Goal: Transaction & Acquisition: Purchase product/service

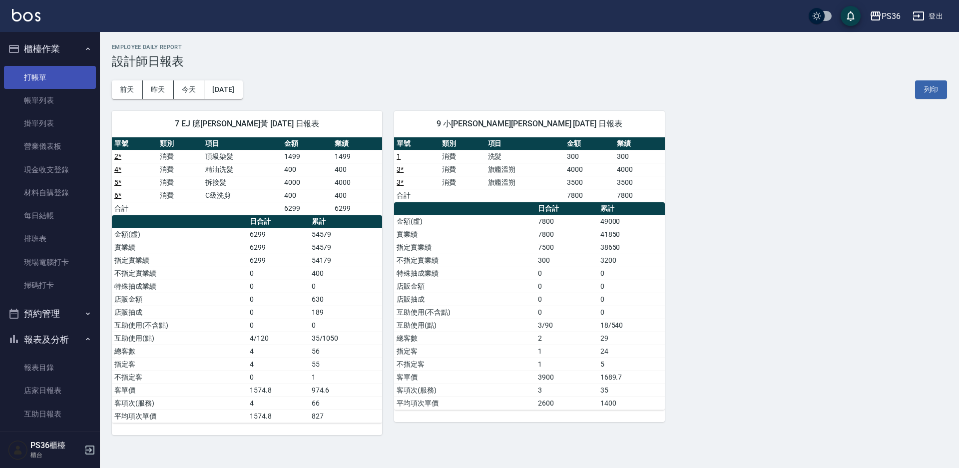
click at [66, 84] on link "打帳單" at bounding box center [50, 77] width 92 height 23
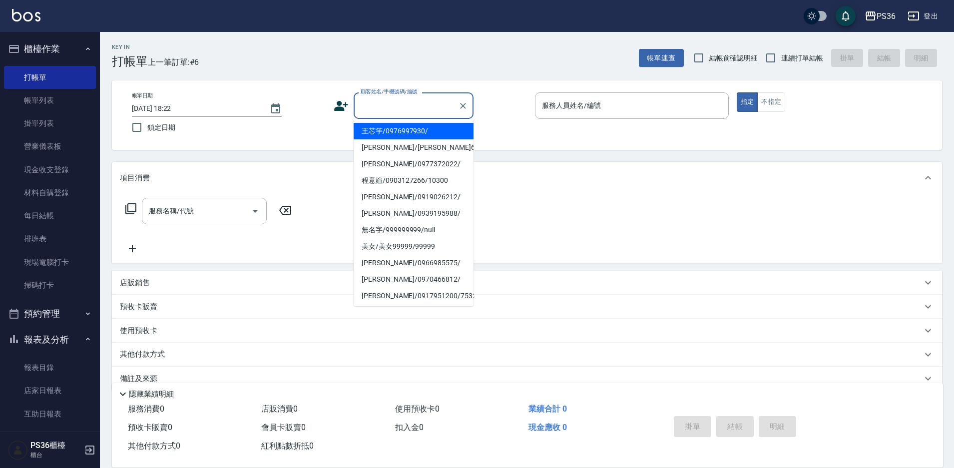
click at [403, 106] on input "顧客姓名/手機號碼/編號" at bounding box center [406, 105] width 96 height 17
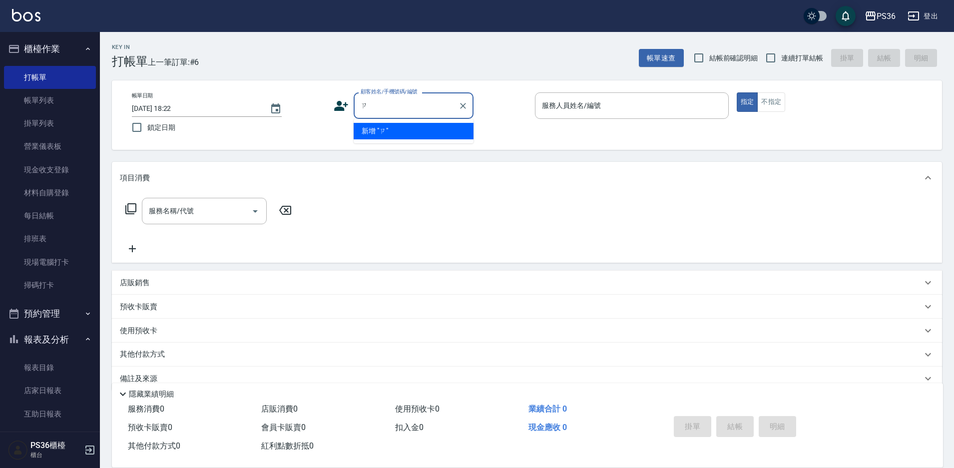
type input "資"
click at [405, 134] on li "曾浩誠/0989995905/" at bounding box center [414, 131] width 120 height 16
type input "曾浩誠/0989995905/"
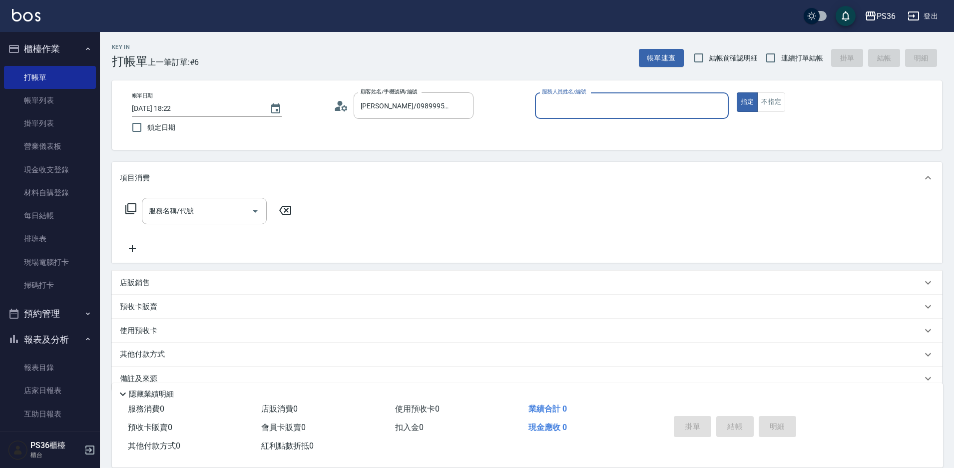
type input "小布-9"
click at [198, 206] on input "服務名稱/代號" at bounding box center [196, 210] width 101 height 17
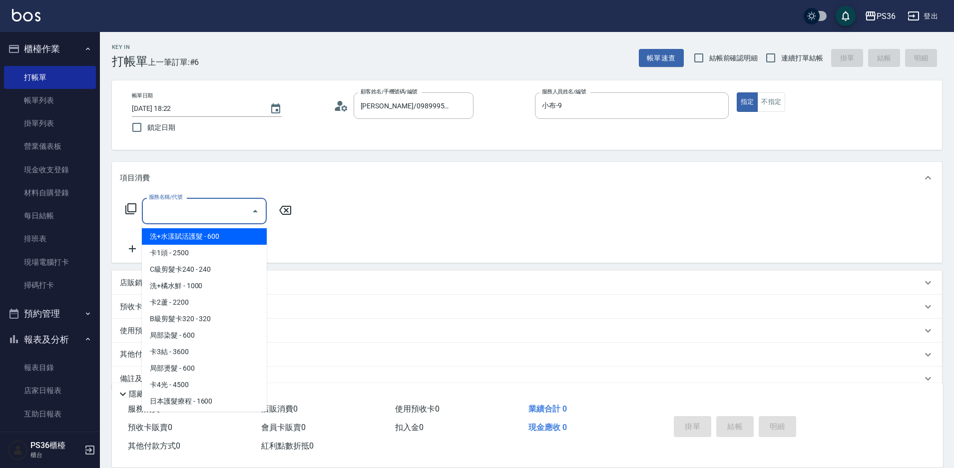
click at [133, 208] on icon at bounding box center [131, 209] width 12 height 12
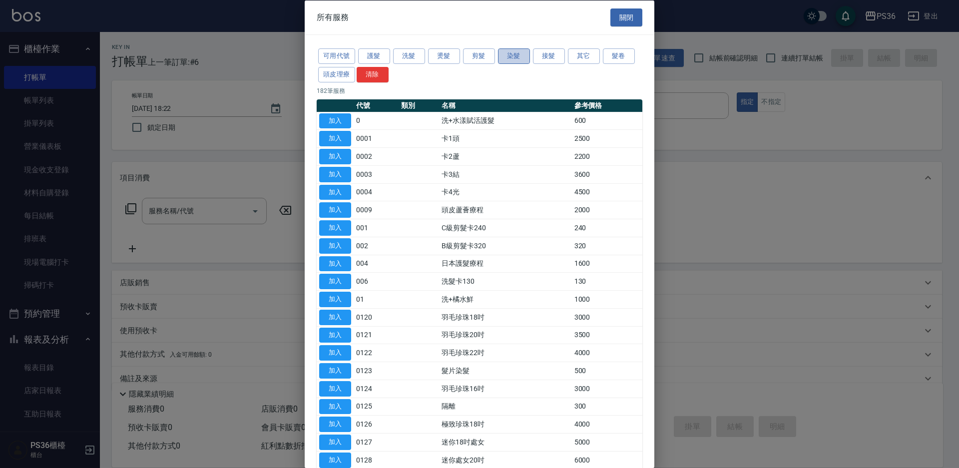
click at [512, 58] on button "染髮" at bounding box center [514, 55] width 32 height 15
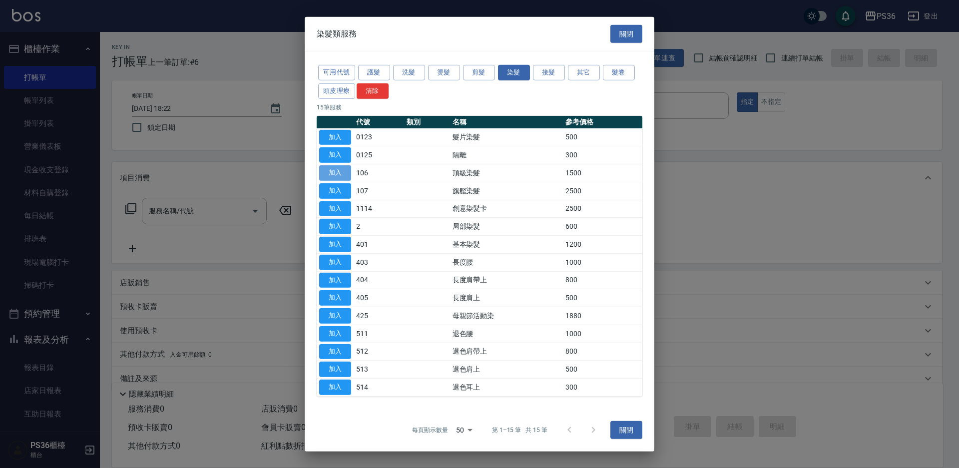
click at [338, 171] on button "加入" at bounding box center [335, 172] width 32 height 15
type input "頂級染髮(106)"
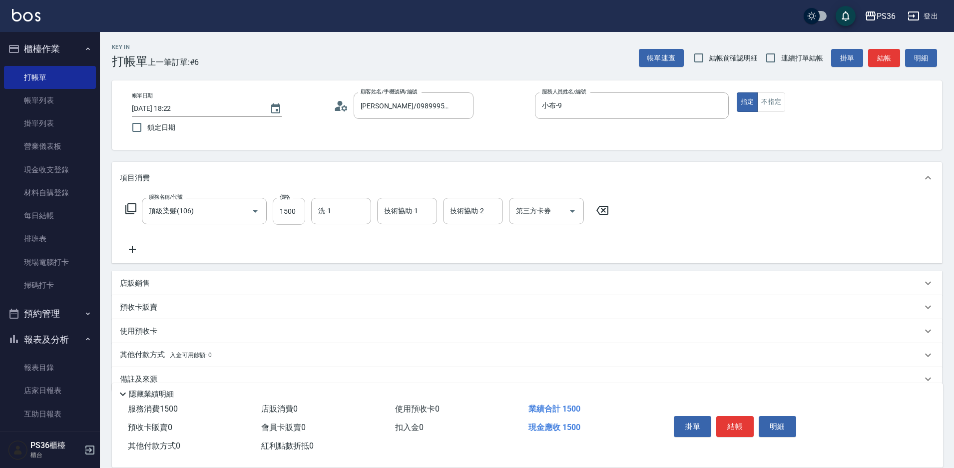
click at [290, 212] on input "1500" at bounding box center [289, 211] width 32 height 27
type input "2000"
type input "酪梨-21"
click at [724, 425] on button "結帳" at bounding box center [734, 426] width 37 height 21
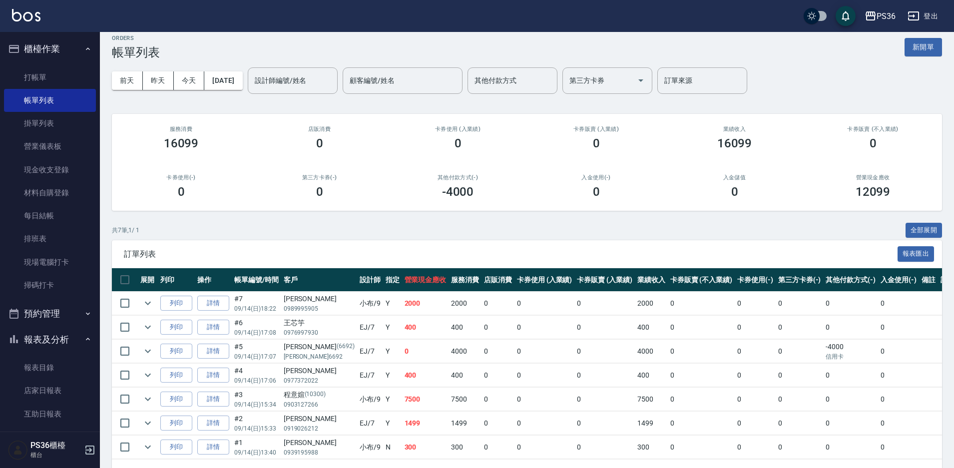
scroll to position [39, 0]
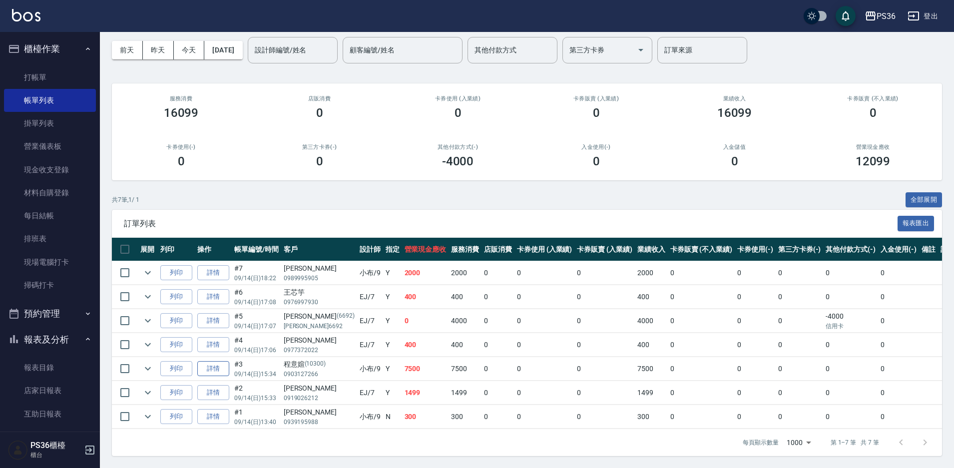
click at [215, 367] on link "詳情" at bounding box center [213, 368] width 32 height 15
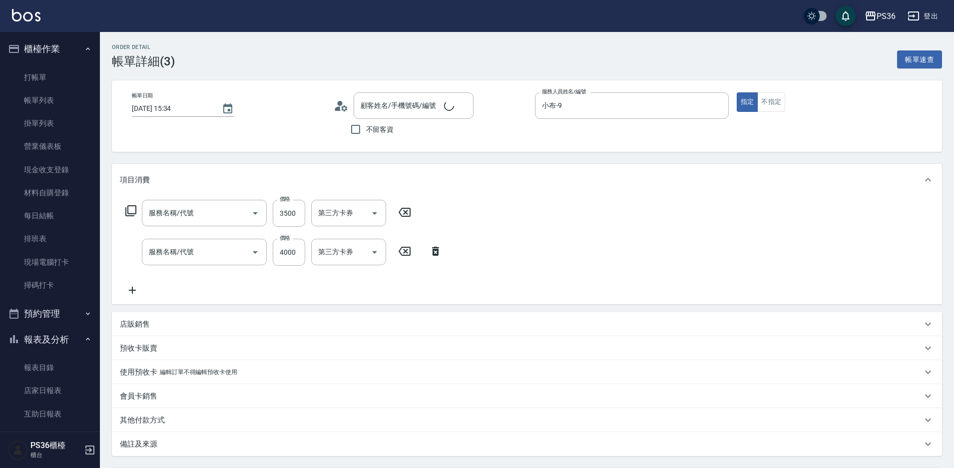
type input "2025/09/14 15:34"
type input "小布-9"
type input "旗艦溫朔(316)"
type input "程意媗/0903127266/10300"
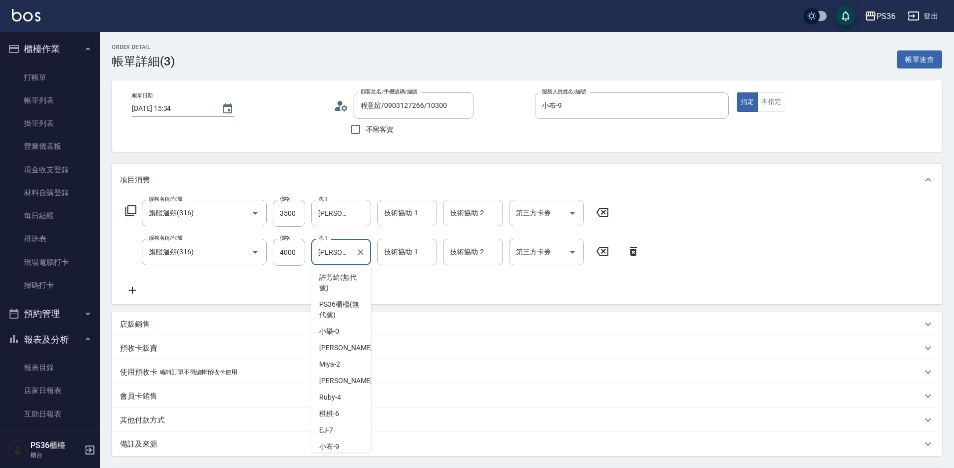
click at [350, 258] on input "顏亮亮-22" at bounding box center [334, 251] width 36 height 17
click at [343, 214] on input "顏亮亮-22" at bounding box center [334, 212] width 36 height 17
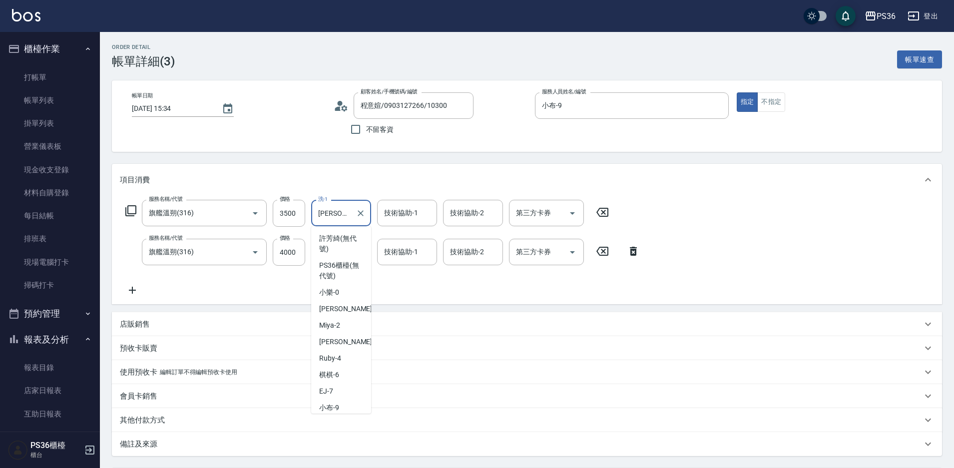
click at [343, 214] on input "顏亮亮-22" at bounding box center [334, 212] width 36 height 17
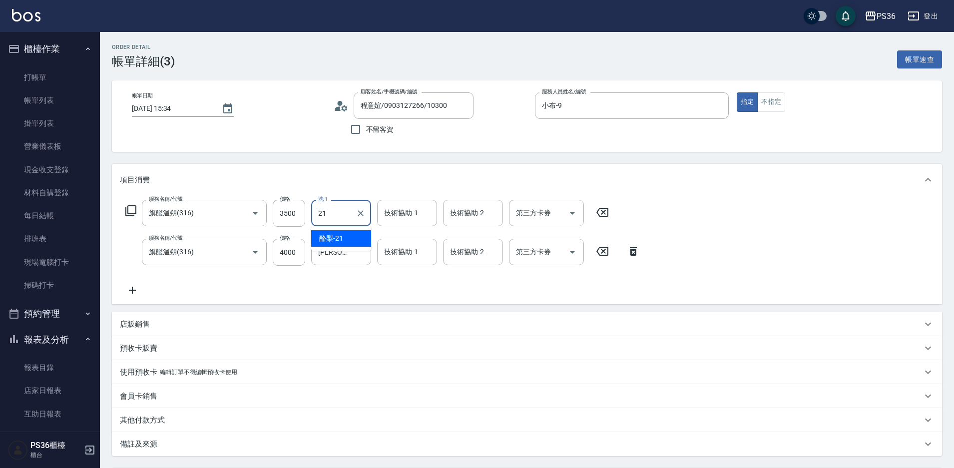
type input "酪梨-21"
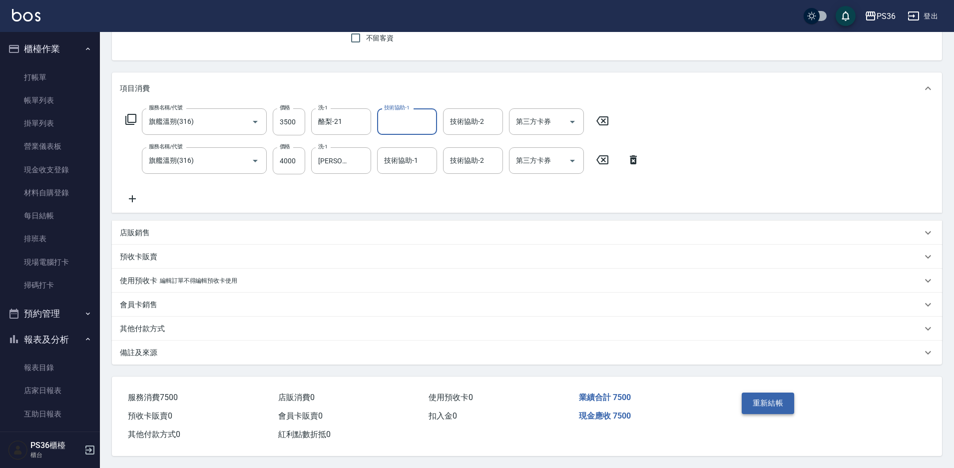
click at [767, 395] on button "重新結帳" at bounding box center [768, 403] width 53 height 21
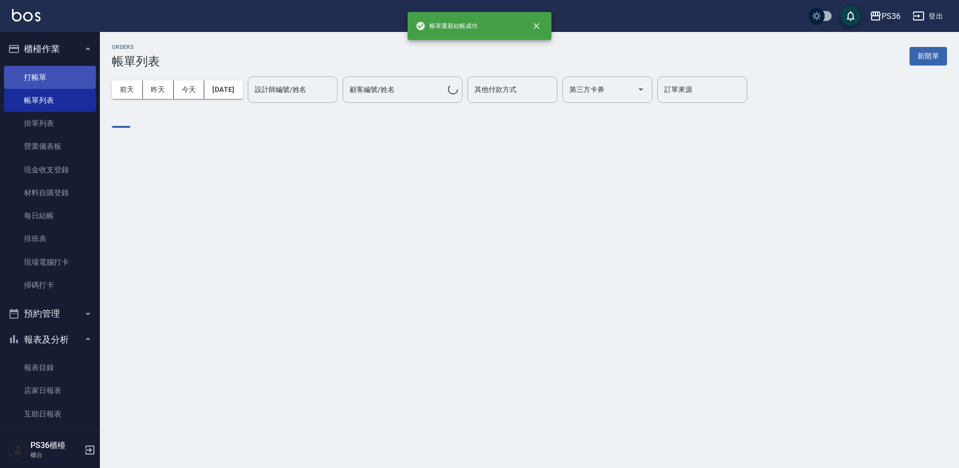
click at [47, 77] on link "打帳單" at bounding box center [50, 77] width 92 height 23
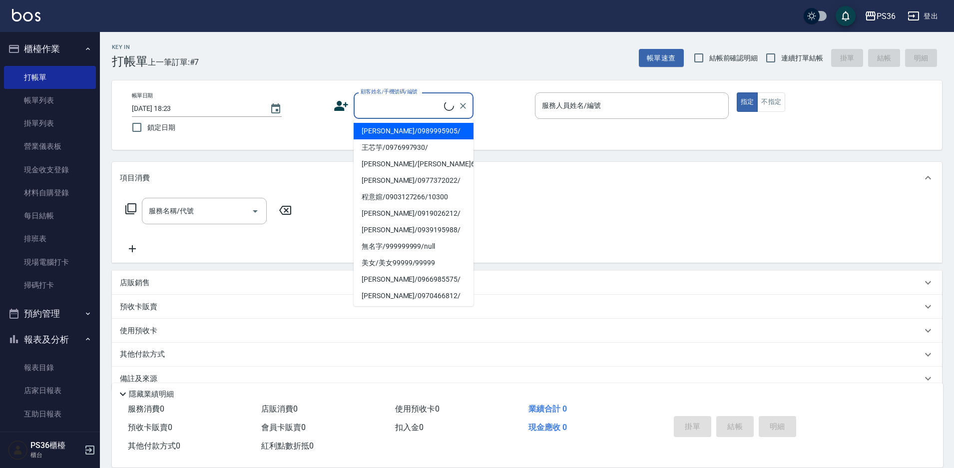
click at [421, 107] on input "顧客姓名/手機號碼/編號" at bounding box center [401, 105] width 86 height 17
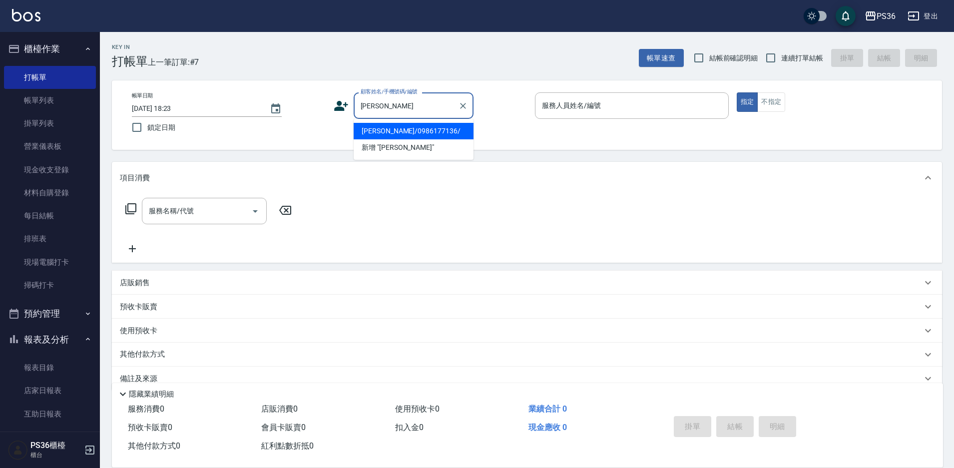
click at [406, 133] on li "顧崇宏/0986177136/" at bounding box center [414, 131] width 120 height 16
type input "顧崇宏/0986177136/"
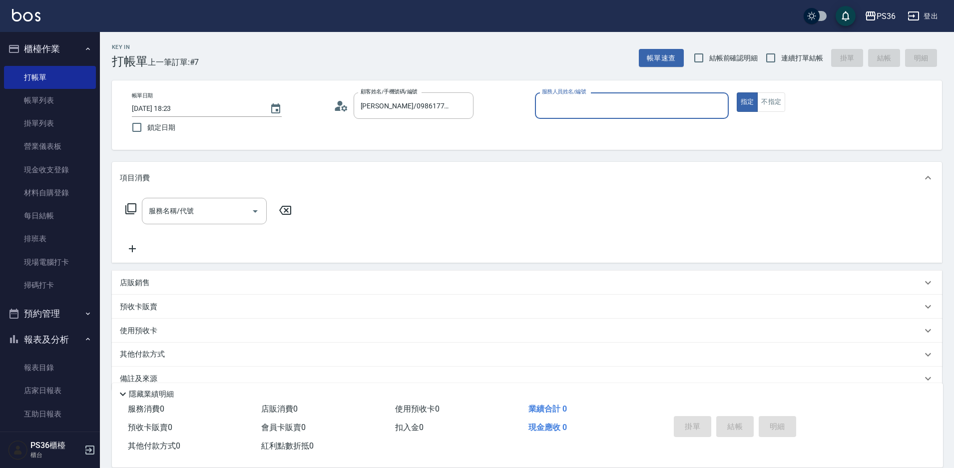
type input "小布-9"
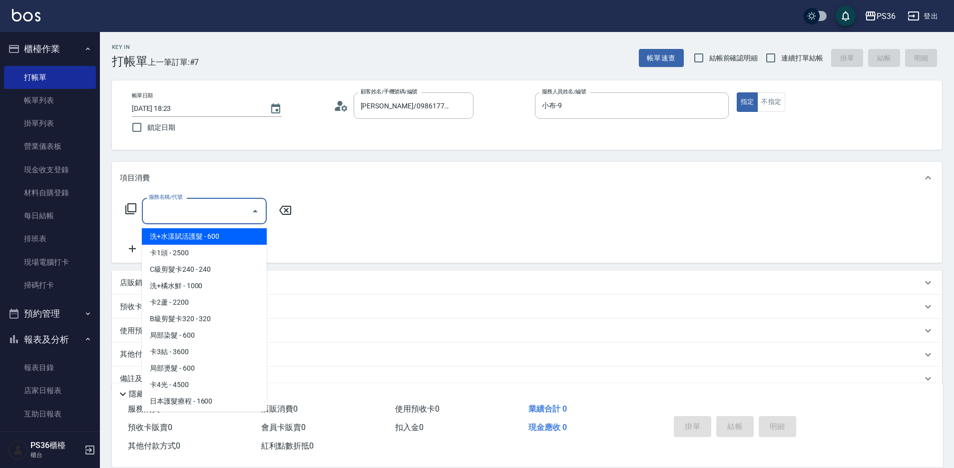
click at [193, 207] on input "服務名稱/代號" at bounding box center [196, 210] width 101 height 17
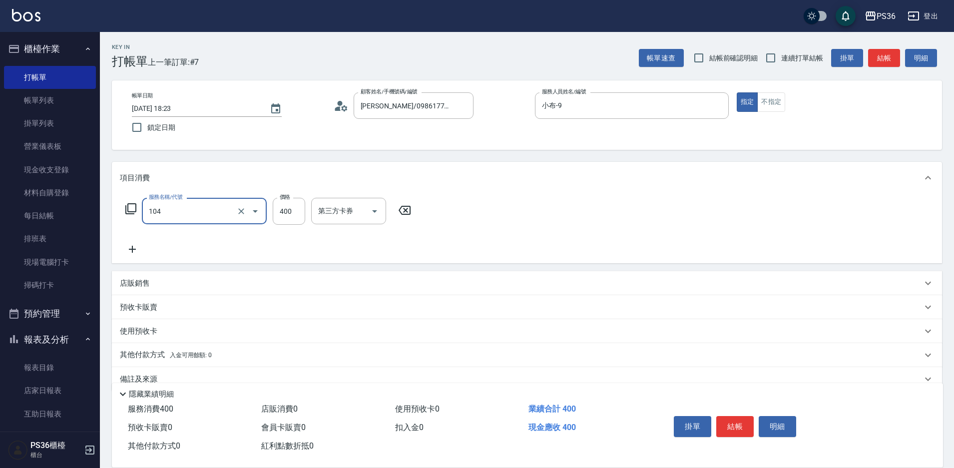
type input "B級單剪(104)"
type input "350"
click at [751, 419] on button "結帳" at bounding box center [734, 426] width 37 height 21
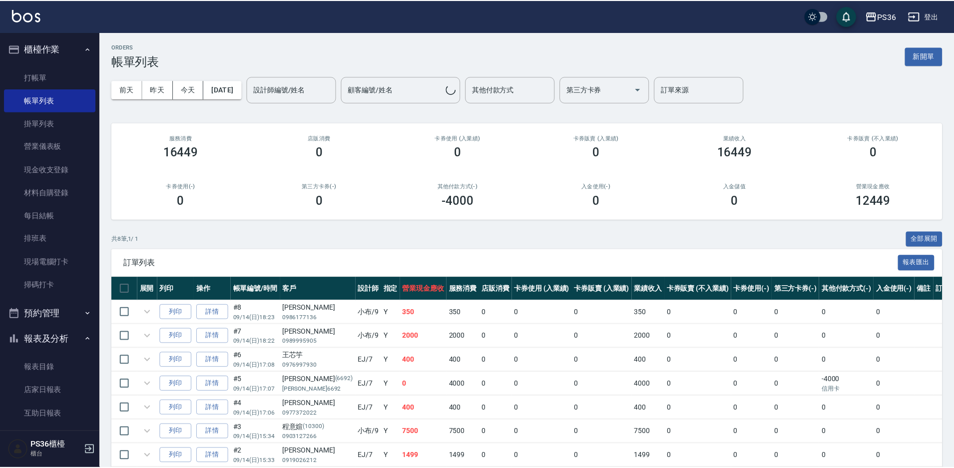
scroll to position [298, 0]
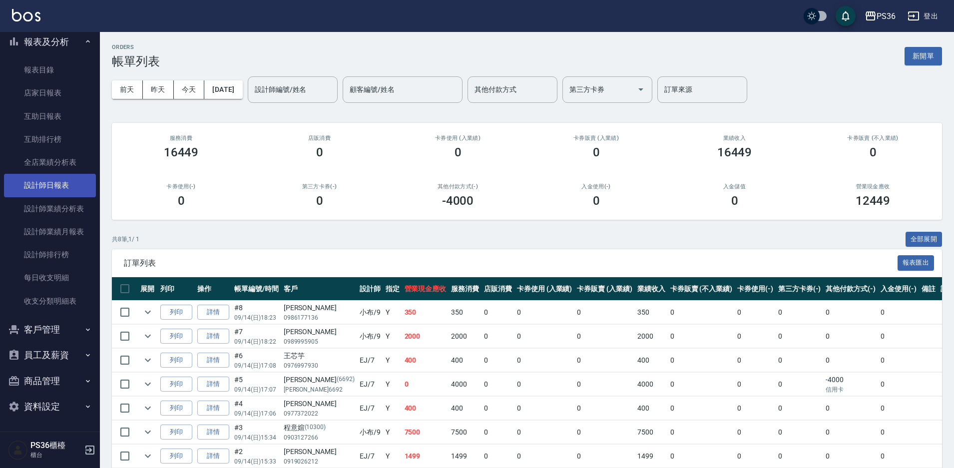
click at [68, 192] on link "設計師日報表" at bounding box center [50, 185] width 92 height 23
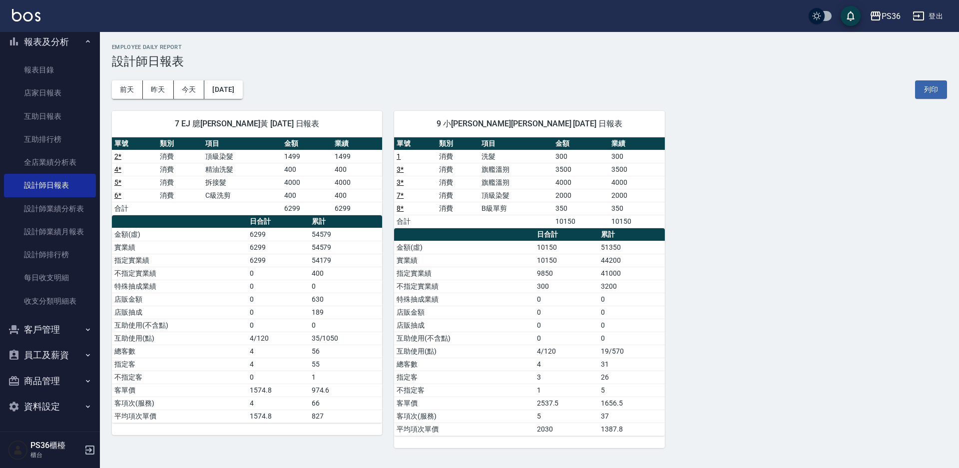
click at [763, 359] on div "7 EJ 臆蓁黃 09/14/2025 日報表 單號 類別 項目 金額 業績 2 * 消費 頂級染髮 1499 1499 4 * 消費 精油洗髮 400 40…" at bounding box center [523, 273] width 847 height 349
click at [242, 98] on button "[DATE]" at bounding box center [223, 89] width 38 height 18
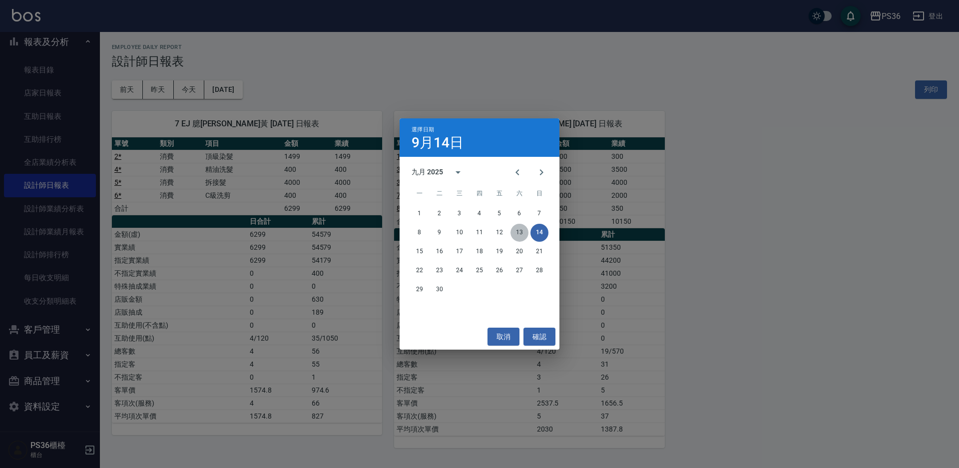
click at [519, 230] on button "13" at bounding box center [520, 233] width 18 height 18
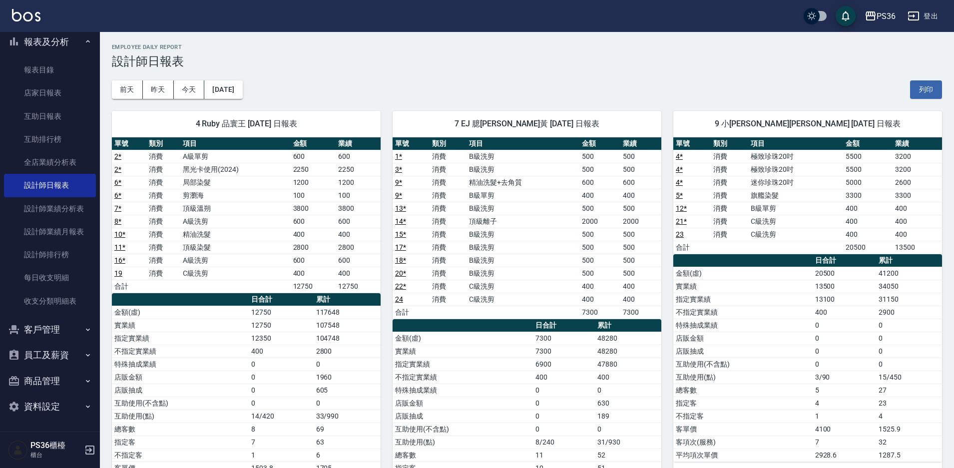
click at [519, 230] on td "B級洗剪" at bounding box center [523, 234] width 113 height 13
click at [229, 88] on button "[DATE]" at bounding box center [223, 89] width 38 height 18
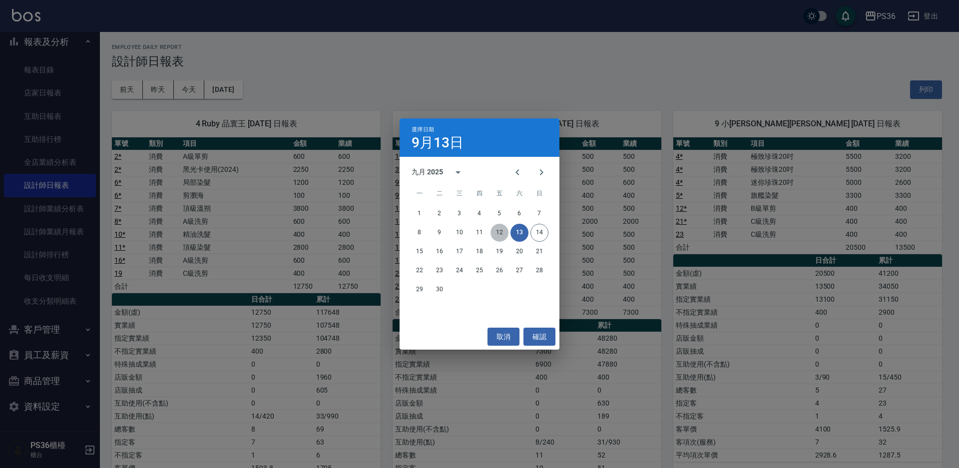
click at [496, 233] on button "12" at bounding box center [500, 233] width 18 height 18
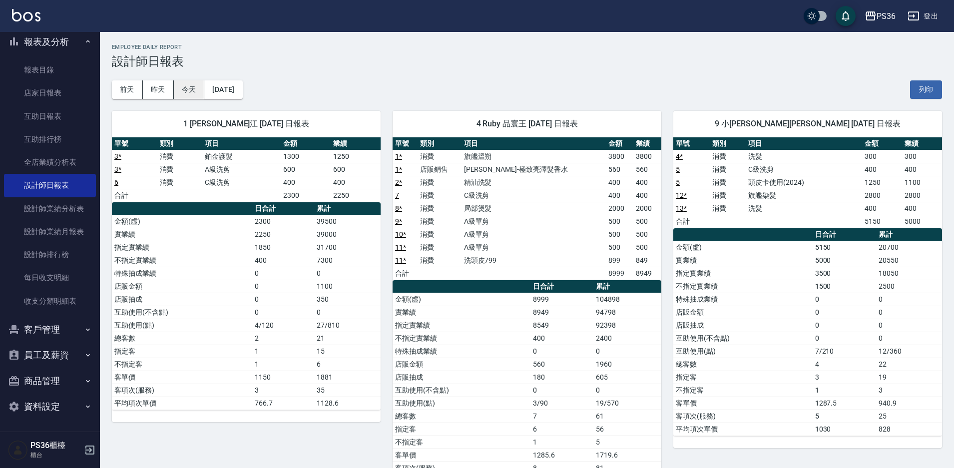
click at [191, 90] on button "今天" at bounding box center [189, 89] width 31 height 18
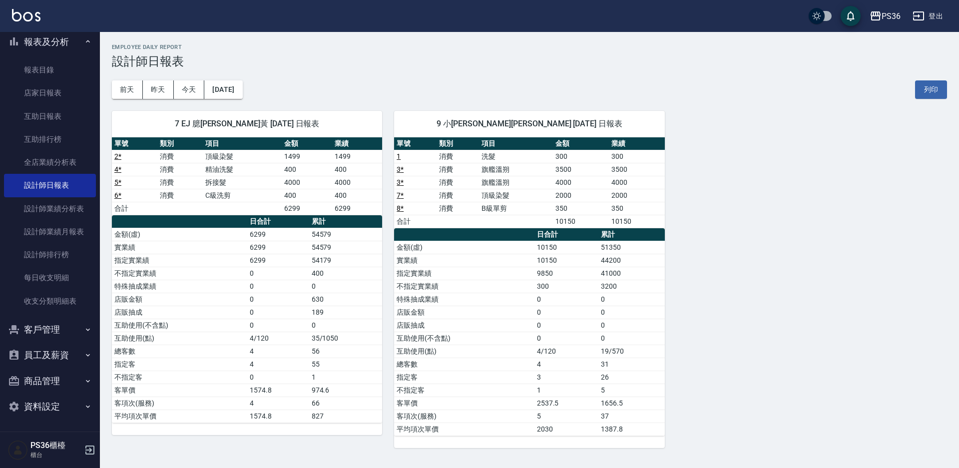
click at [763, 279] on div "7 EJ 臆蓁黃 09/14/2025 日報表 單號 類別 項目 金額 業績 2 * 消費 頂級染髮 1499 1499 4 * 消費 精油洗髮 400 40…" at bounding box center [523, 273] width 847 height 349
click at [731, 272] on div "7 EJ 臆蓁黃 09/14/2025 日報表 單號 類別 項目 金額 業績 2 * 消費 頂級染髮 1499 1499 4 * 消費 精油洗髮 400 40…" at bounding box center [523, 273] width 847 height 349
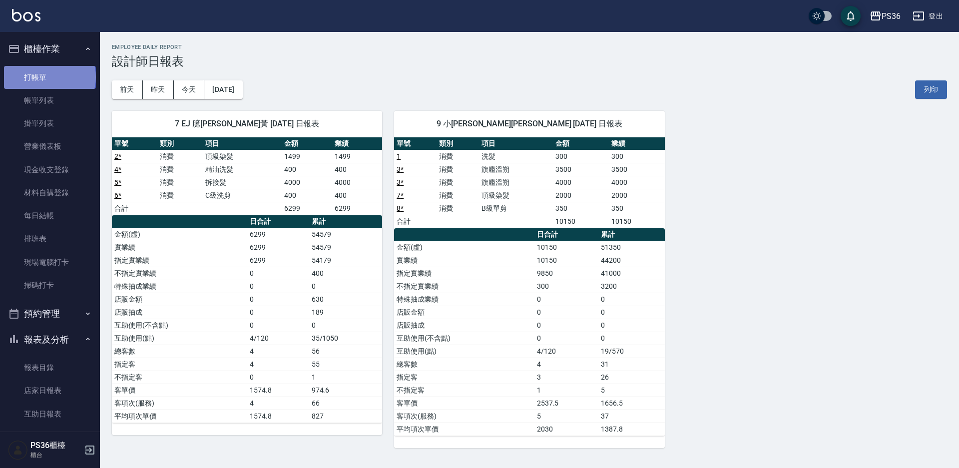
click at [49, 77] on link "打帳單" at bounding box center [50, 77] width 92 height 23
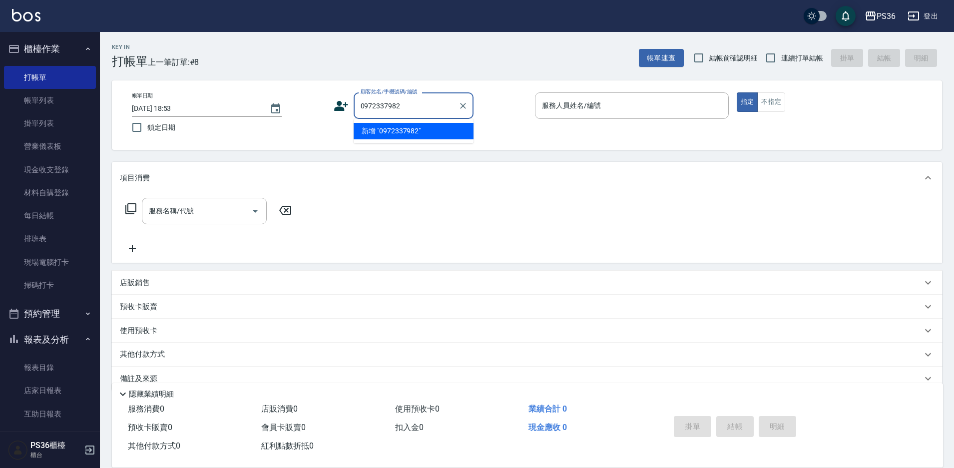
click at [412, 135] on li "新增 "0972337982"" at bounding box center [414, 131] width 120 height 16
type input "0972337982"
click at [339, 108] on icon at bounding box center [341, 106] width 14 height 10
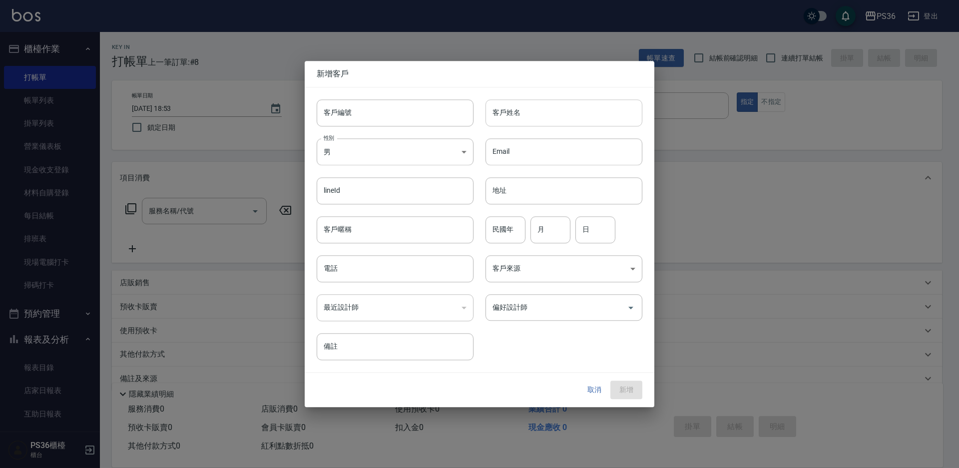
type input "0972337982"
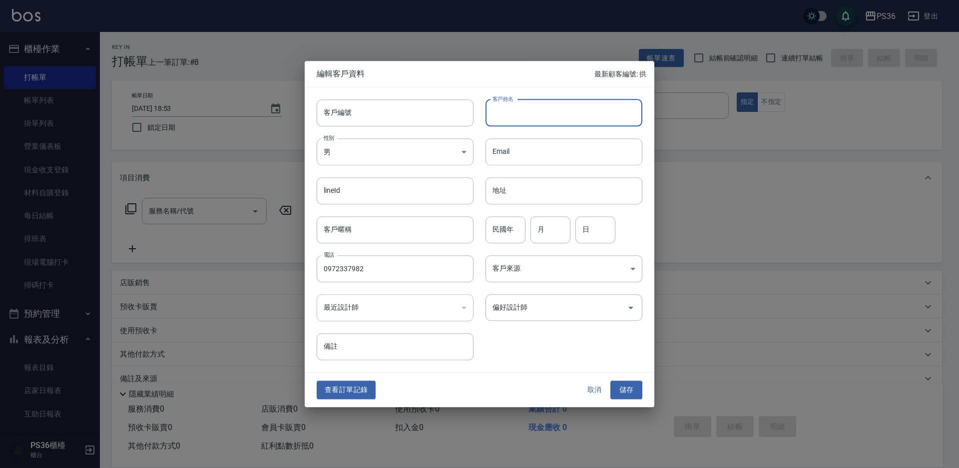
click at [523, 118] on input "客戶姓名" at bounding box center [564, 112] width 157 height 27
type input "蘇益慶"
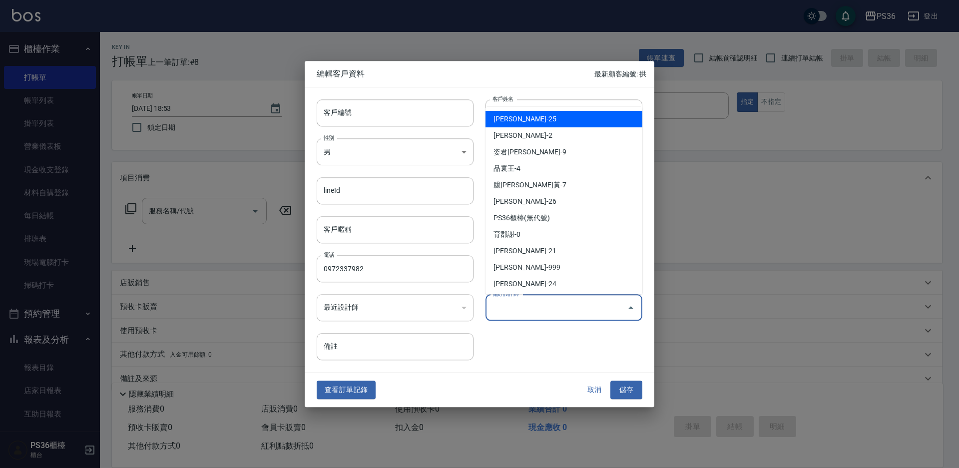
click at [543, 301] on input "偏好設計師" at bounding box center [556, 307] width 133 height 17
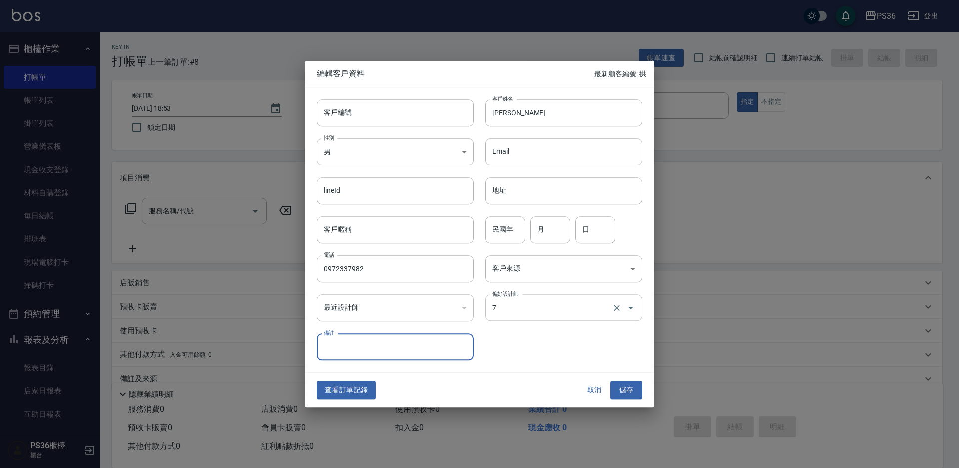
type input "臆蓁黃"
click at [626, 380] on div "查看訂單記錄 取消 儲存" at bounding box center [480, 390] width 350 height 34
click at [627, 390] on button "儲存" at bounding box center [626, 390] width 32 height 18
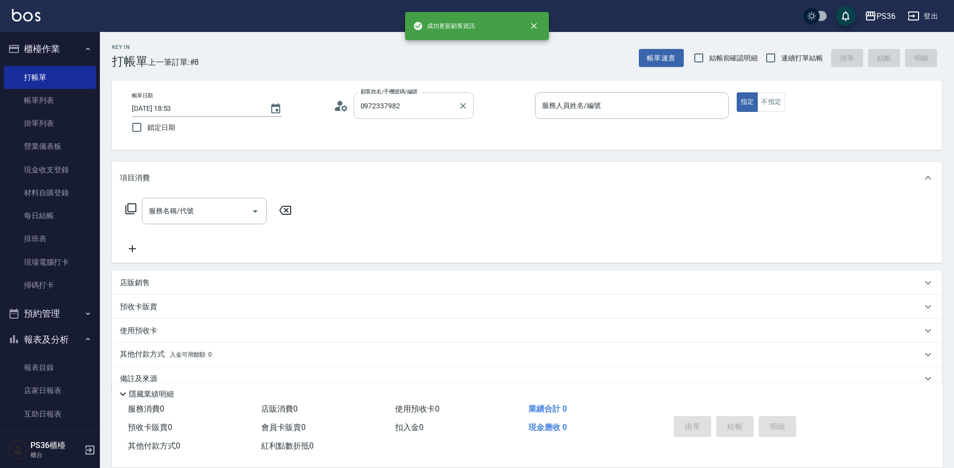
click at [409, 115] on div "0972337982 顧客姓名/手機號碼/編號" at bounding box center [414, 105] width 120 height 26
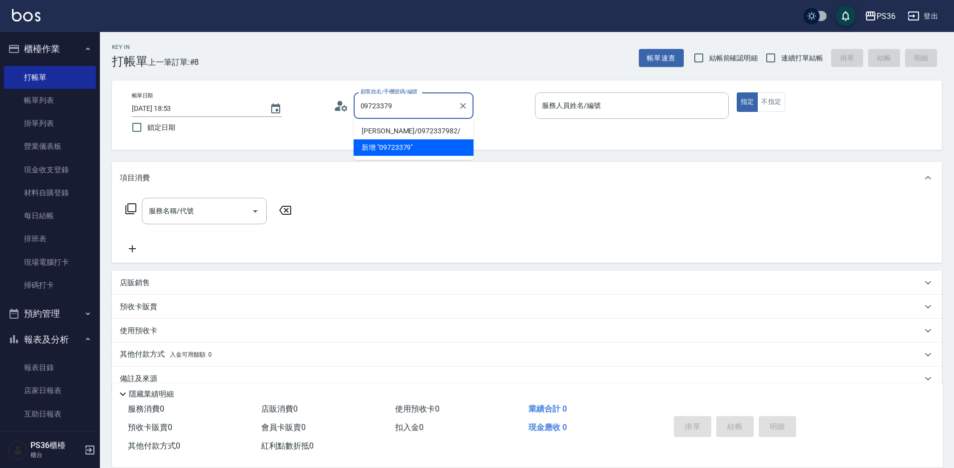
click at [404, 125] on li "蘇益慶/0972337982/" at bounding box center [414, 131] width 120 height 16
type input "蘇益慶/0972337982/"
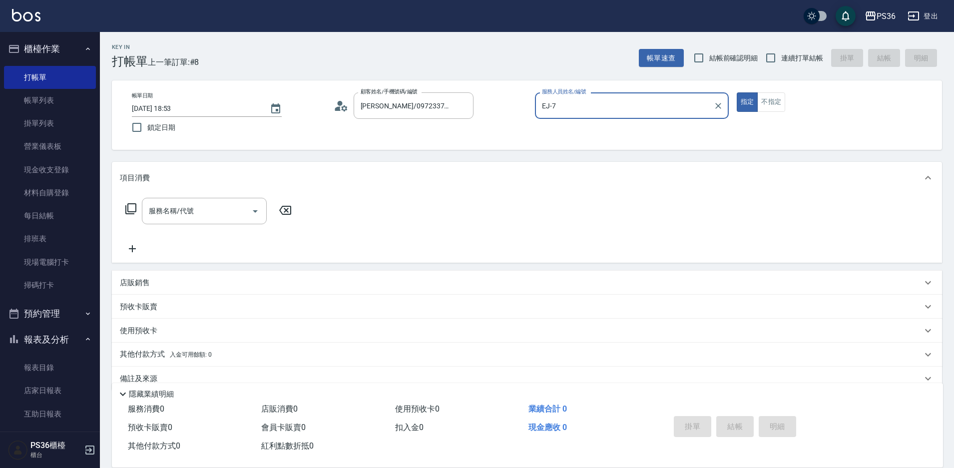
type input "EJ-7"
click at [213, 220] on input "服務名稱/代號" at bounding box center [196, 210] width 101 height 17
type input "1"
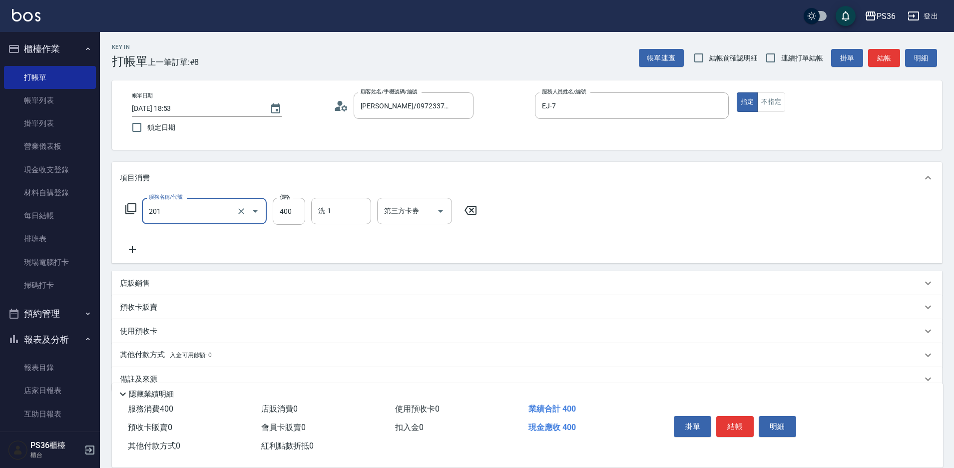
type input "C級洗剪(201)"
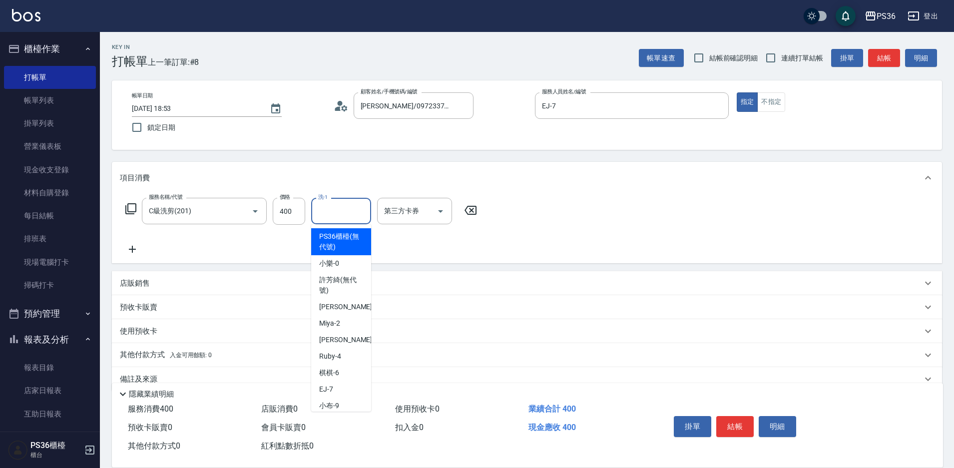
click at [337, 206] on input "洗-1" at bounding box center [341, 210] width 51 height 17
type input "顏亮亮-22"
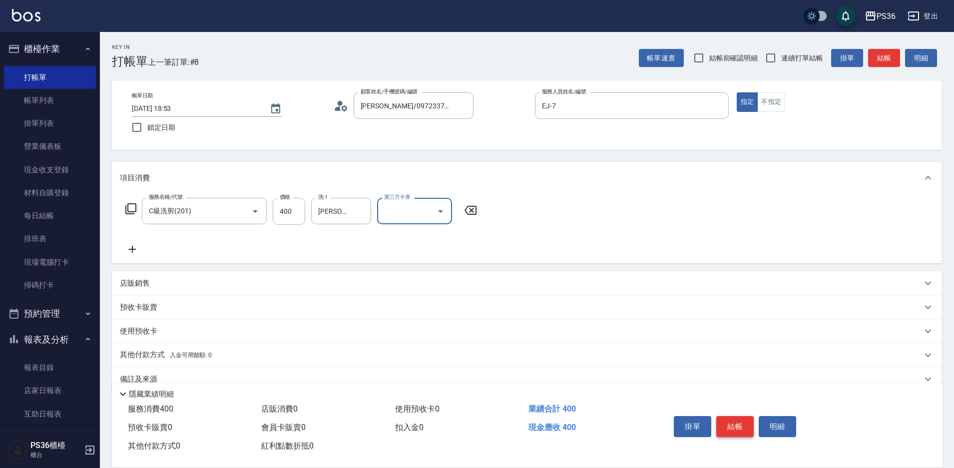
click at [735, 422] on button "結帳" at bounding box center [734, 426] width 37 height 21
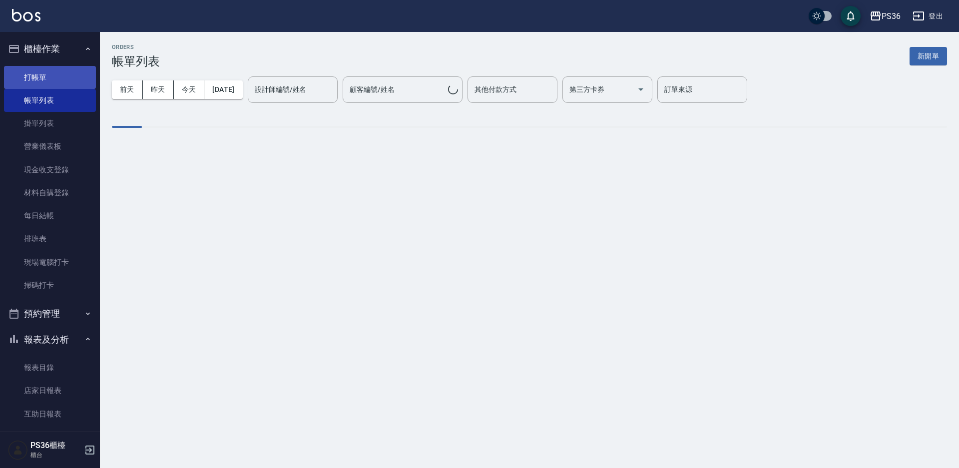
click at [46, 72] on link "打帳單" at bounding box center [50, 77] width 92 height 23
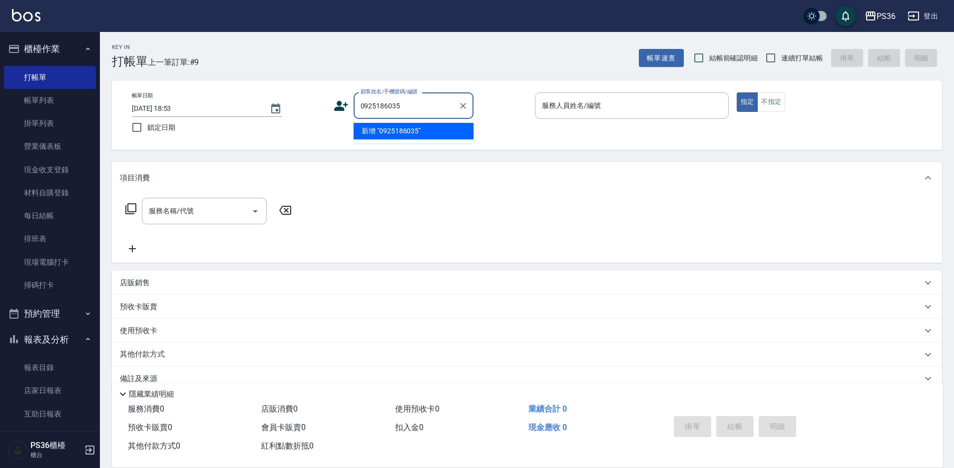
click at [401, 130] on li "新增 "0925186035"" at bounding box center [414, 131] width 120 height 16
type input "0925186035"
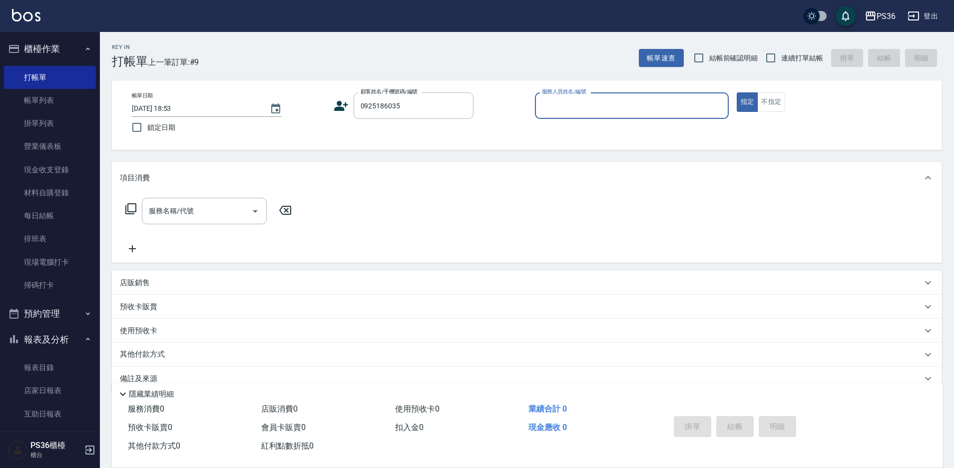
click at [343, 104] on icon at bounding box center [341, 105] width 15 height 15
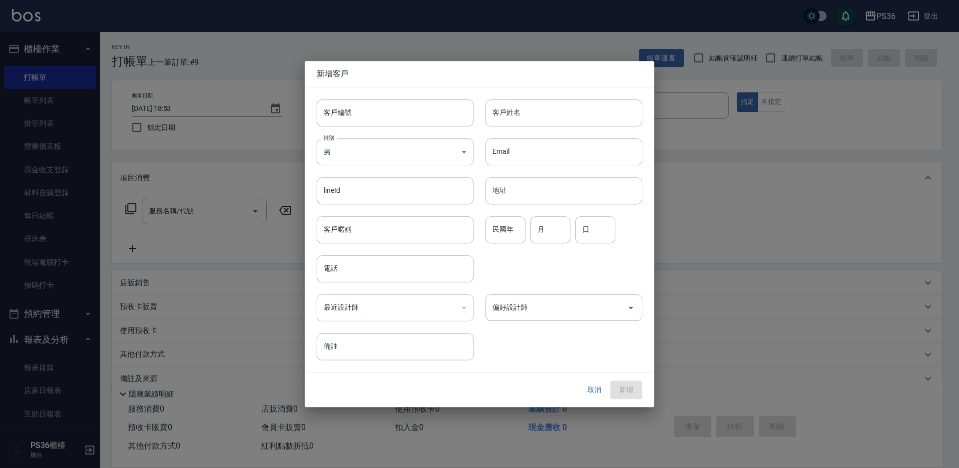
type input "0925186035"
click at [556, 106] on input "客戶姓名" at bounding box center [564, 112] width 157 height 27
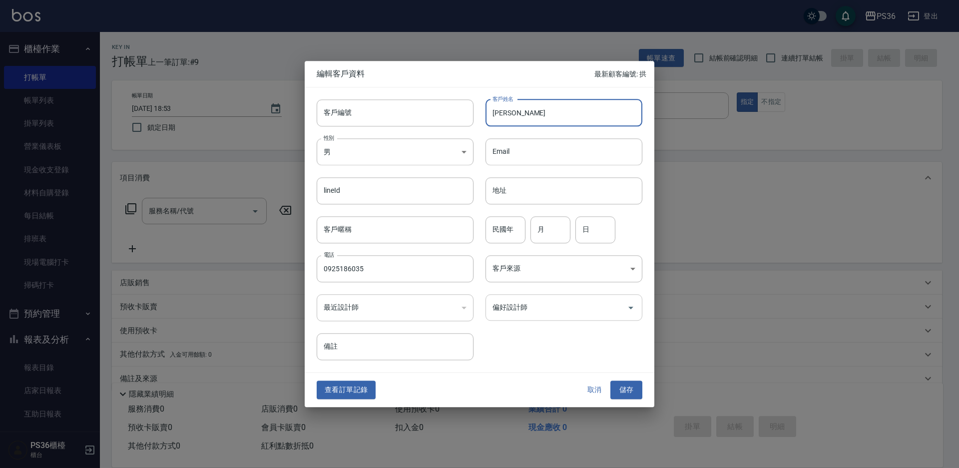
type input "李瑋薇"
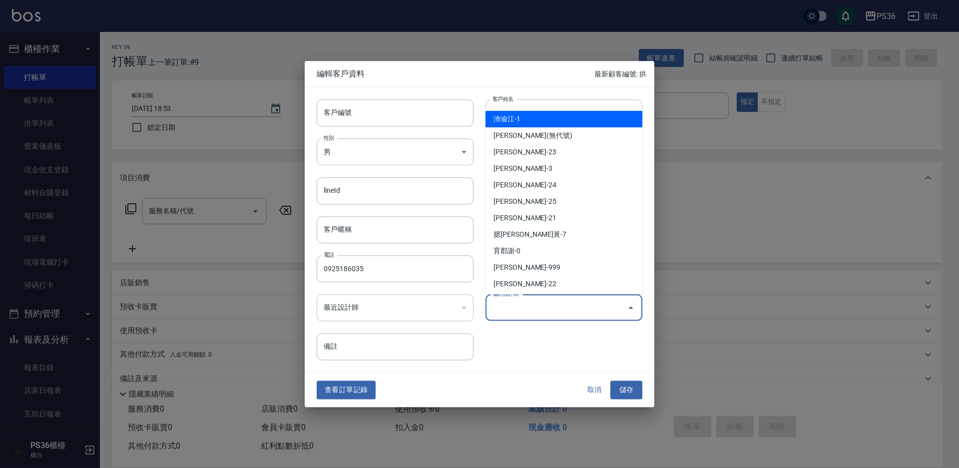
click at [544, 312] on input "偏好設計師" at bounding box center [556, 307] width 133 height 17
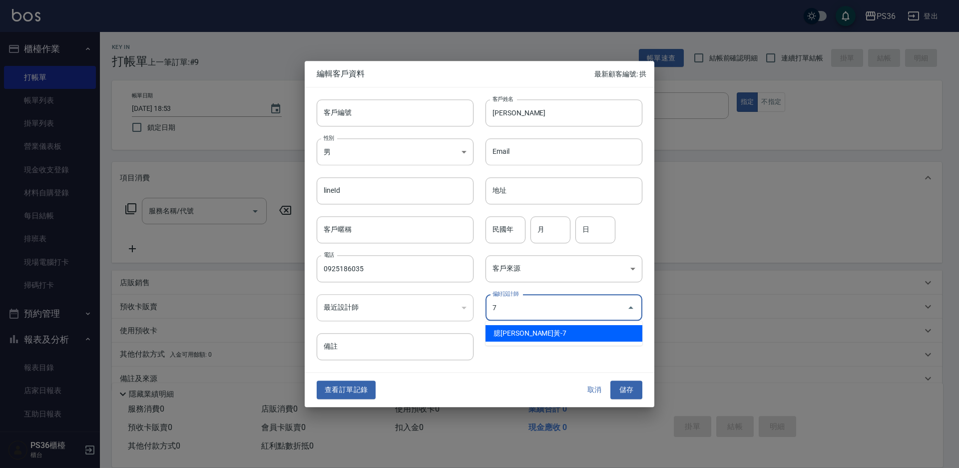
type input "臆蓁黃"
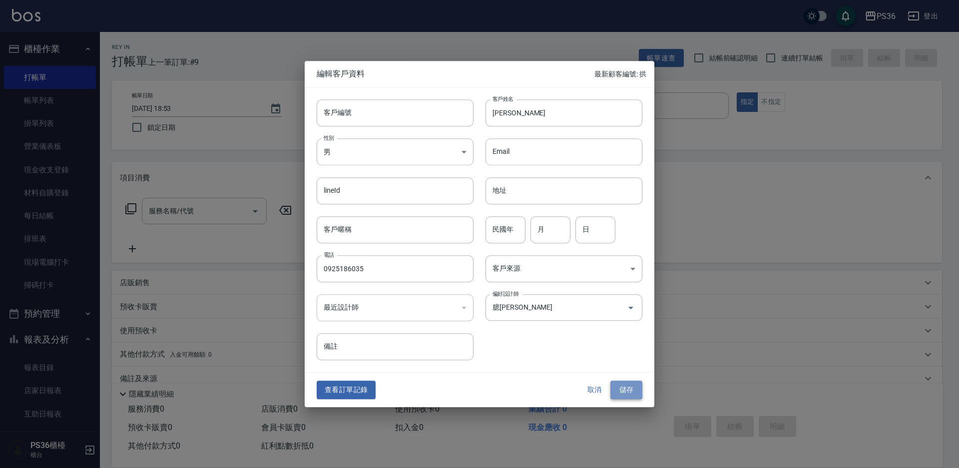
click at [624, 386] on button "儲存" at bounding box center [626, 390] width 32 height 18
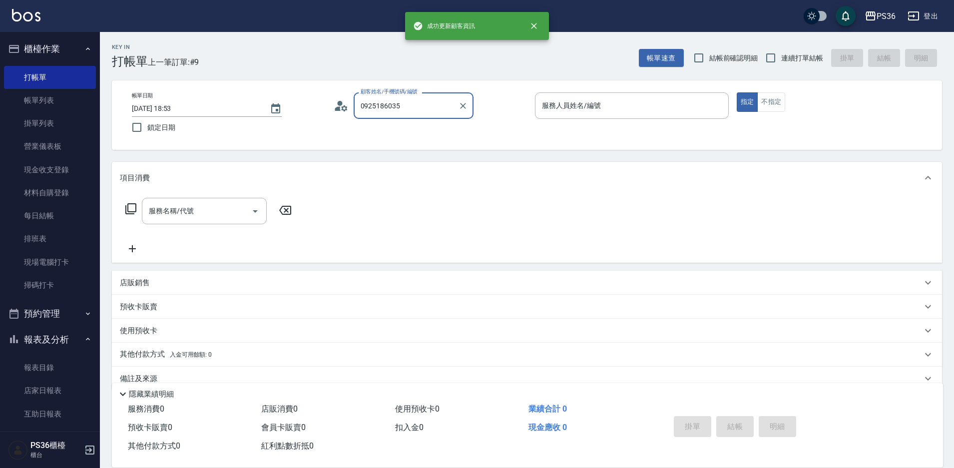
click at [435, 114] on input "0925186035" at bounding box center [406, 105] width 96 height 17
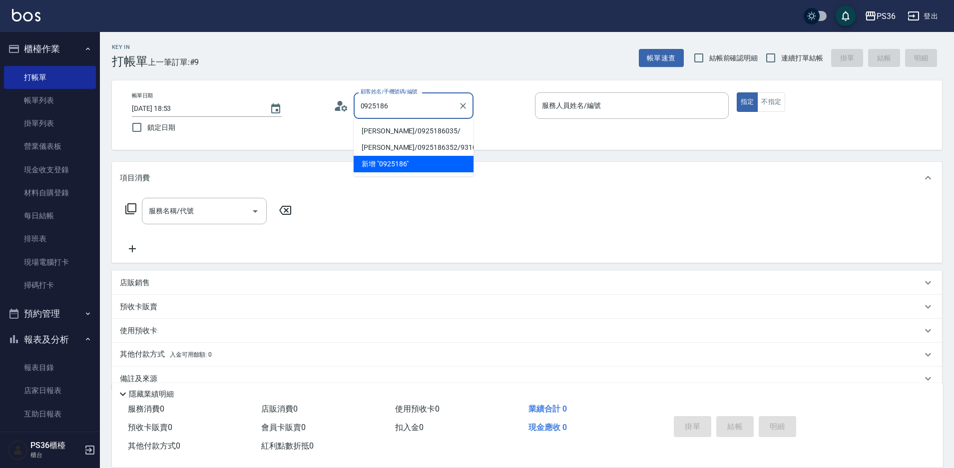
click at [396, 127] on li "李瑋薇/0925186035/" at bounding box center [414, 131] width 120 height 16
type input "李瑋薇/0925186035/"
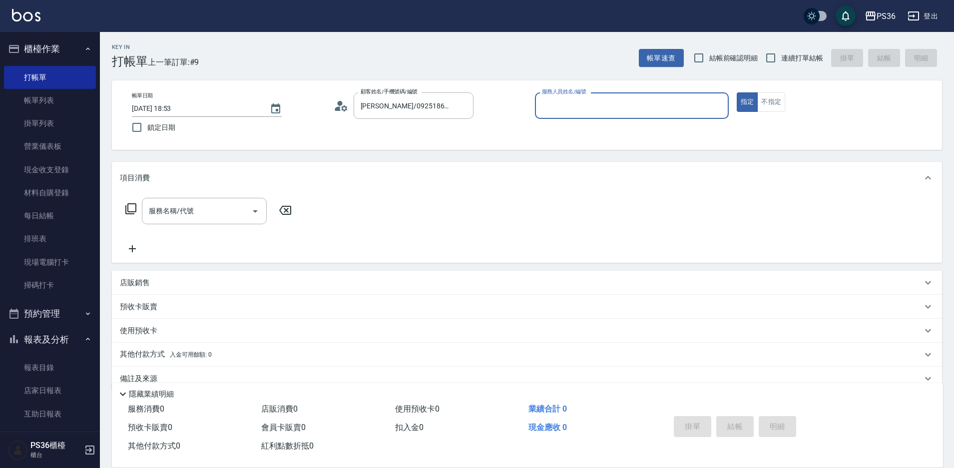
type input "EJ-7"
click at [206, 213] on input "服務名稱/代號" at bounding box center [196, 210] width 101 height 17
type input "1"
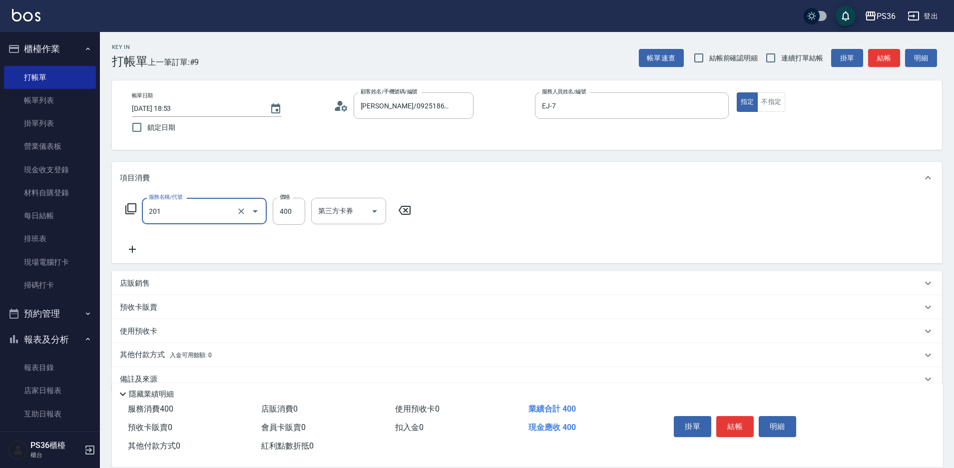
type input "C級洗剪(201)"
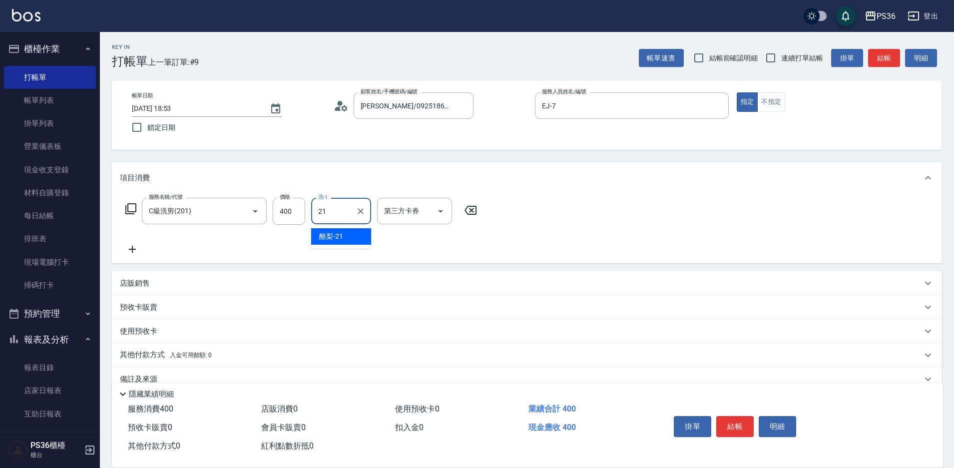
type input "酪梨-21"
click at [740, 416] on button "結帳" at bounding box center [734, 426] width 37 height 21
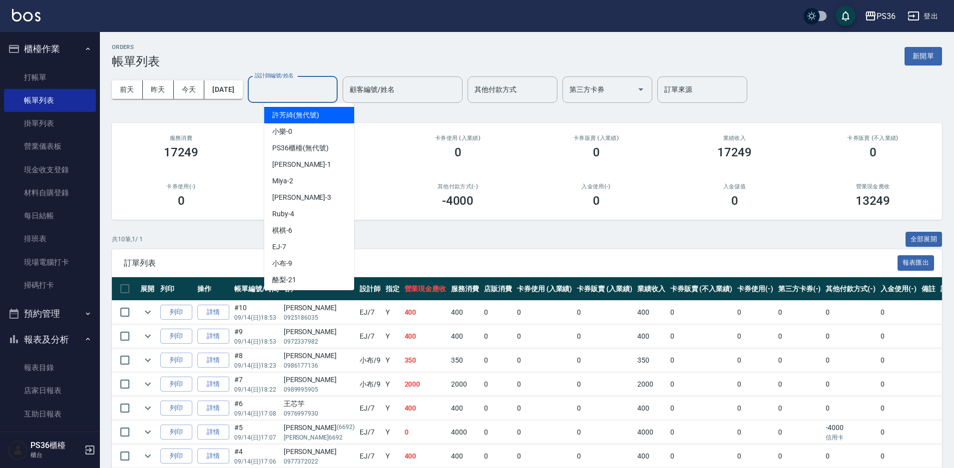
click at [321, 86] on input "設計師編號/姓名" at bounding box center [292, 89] width 81 height 17
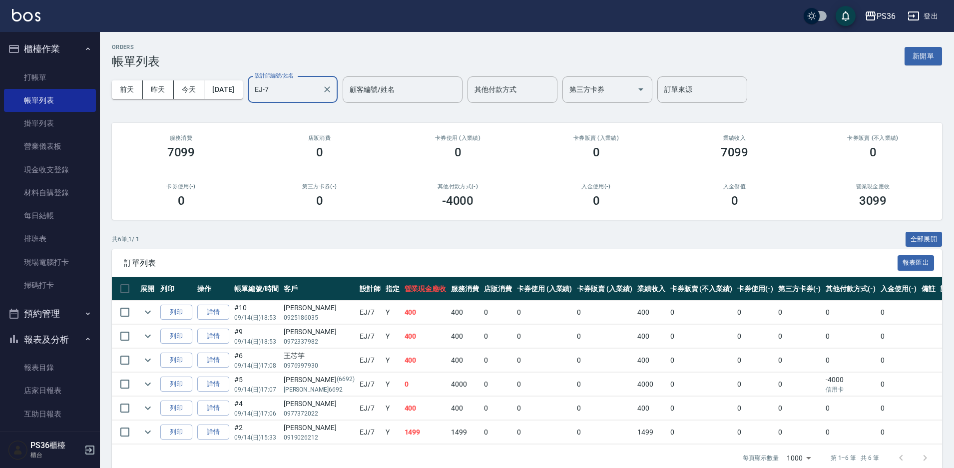
scroll to position [15, 0]
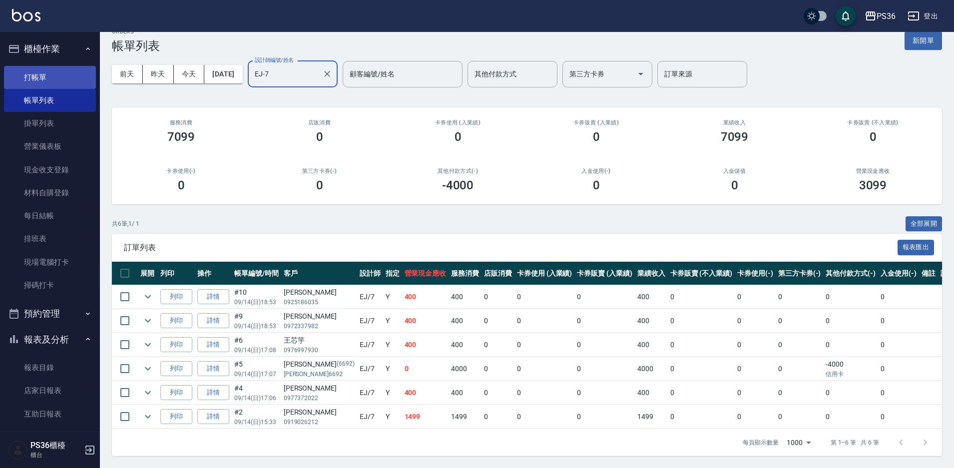
type input "EJ-7"
click at [61, 76] on link "打帳單" at bounding box center [50, 77] width 92 height 23
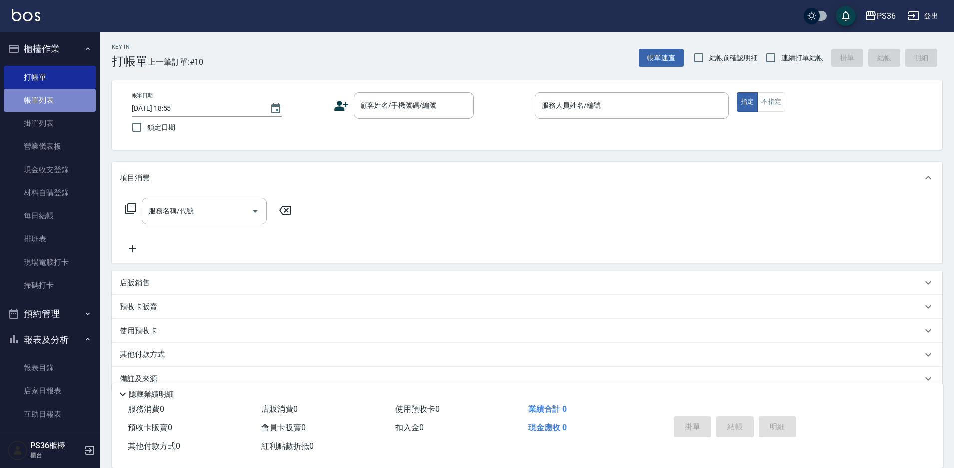
click at [67, 98] on link "帳單列表" at bounding box center [50, 100] width 92 height 23
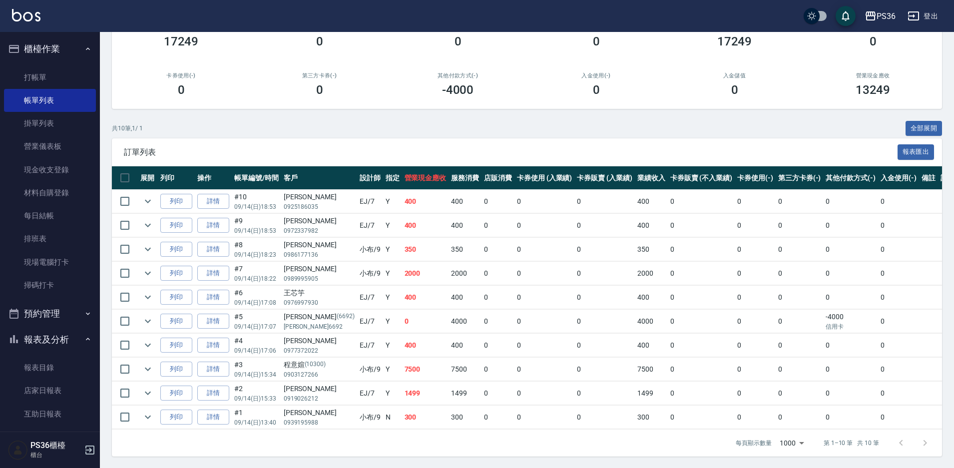
scroll to position [111, 0]
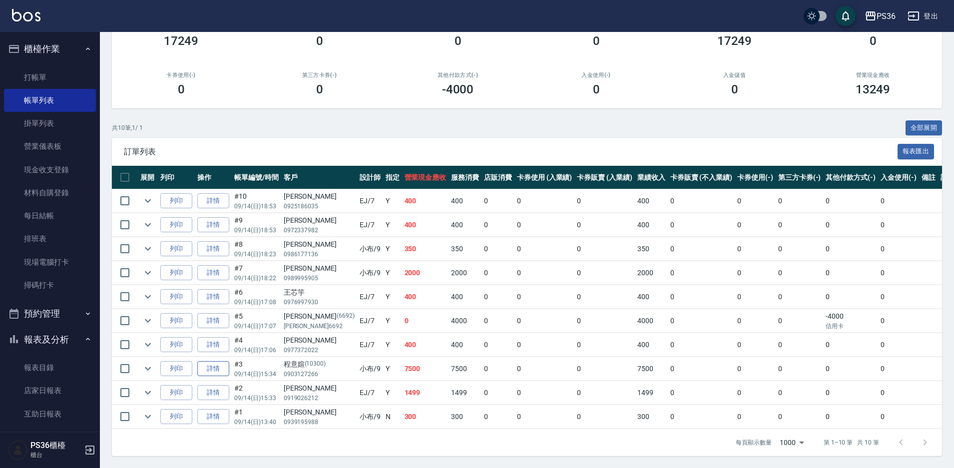
click at [215, 373] on link "詳情" at bounding box center [213, 368] width 32 height 15
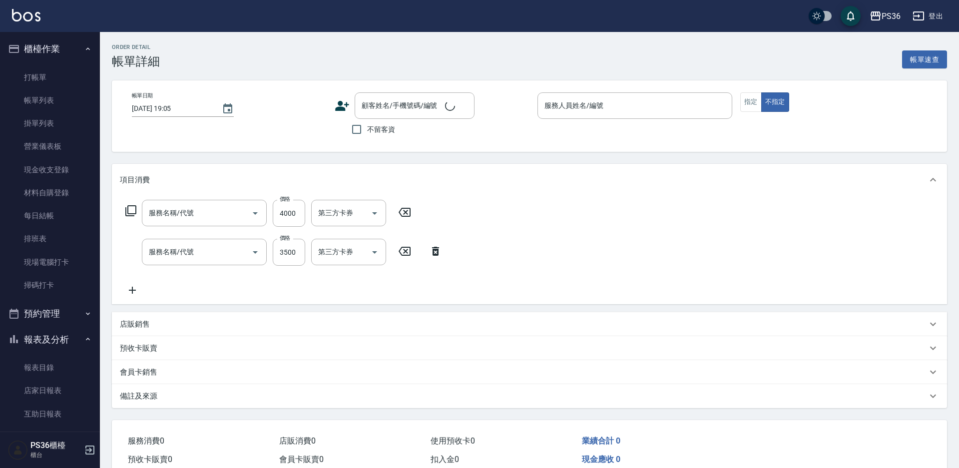
type input "2025/09/14 15:34"
type input "小布-9"
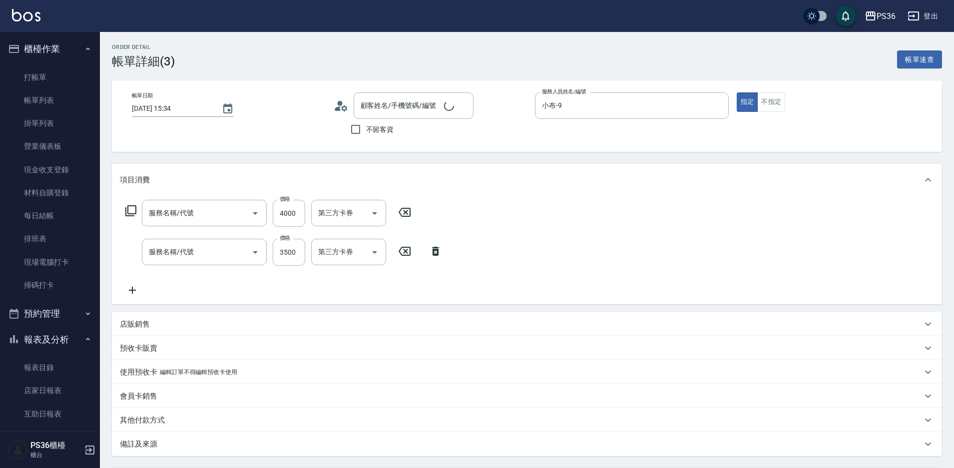
type input "旗艦溫朔(316)"
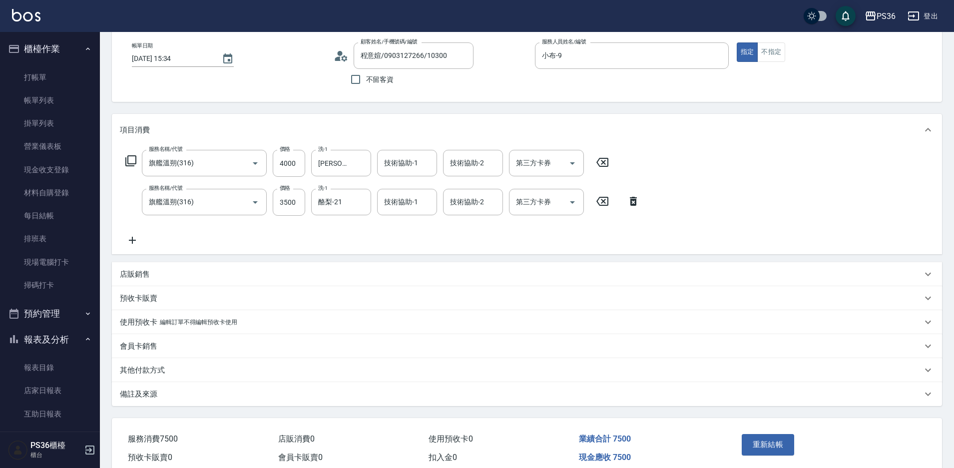
type input "程意媗/0903127266/10300"
click at [157, 374] on p "其他付款方式" at bounding box center [142, 370] width 45 height 10
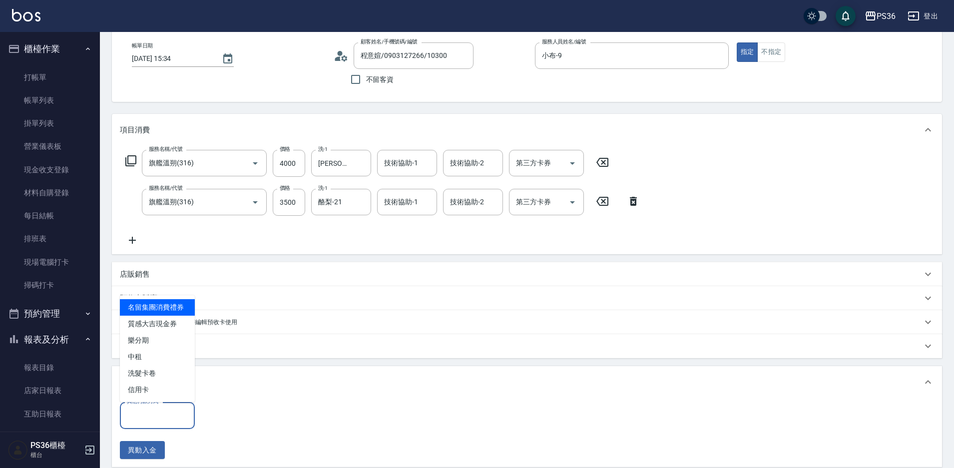
click at [164, 422] on input "其他付款方式" at bounding box center [157, 415] width 66 height 17
click at [163, 388] on span "信用卡" at bounding box center [157, 390] width 75 height 16
type input "信用卡"
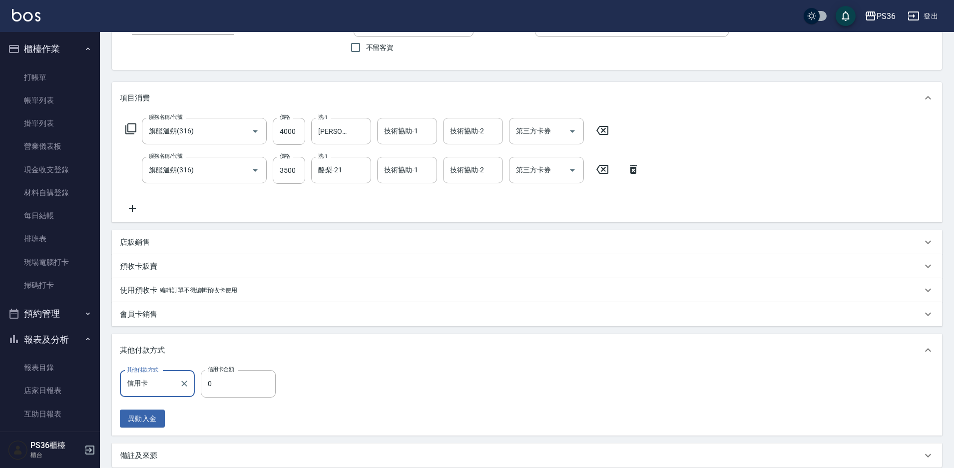
scroll to position [100, 0]
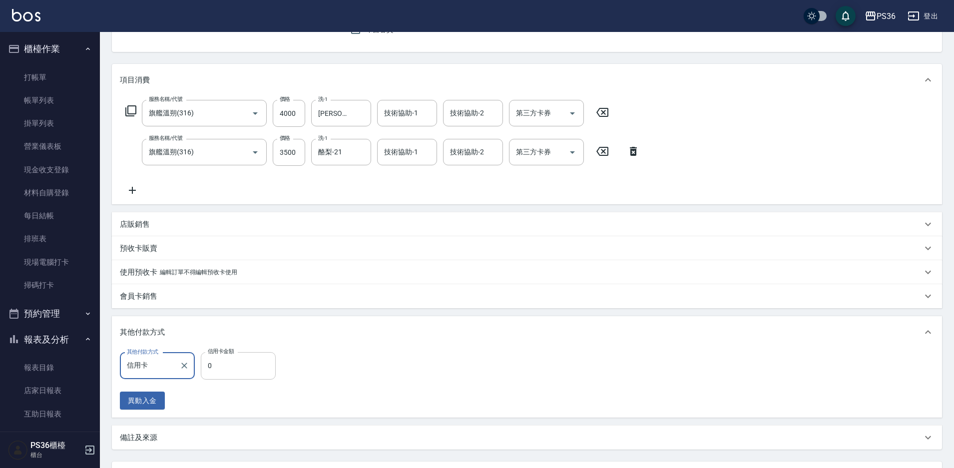
click at [225, 369] on input "0" at bounding box center [238, 365] width 75 height 27
type input "7500"
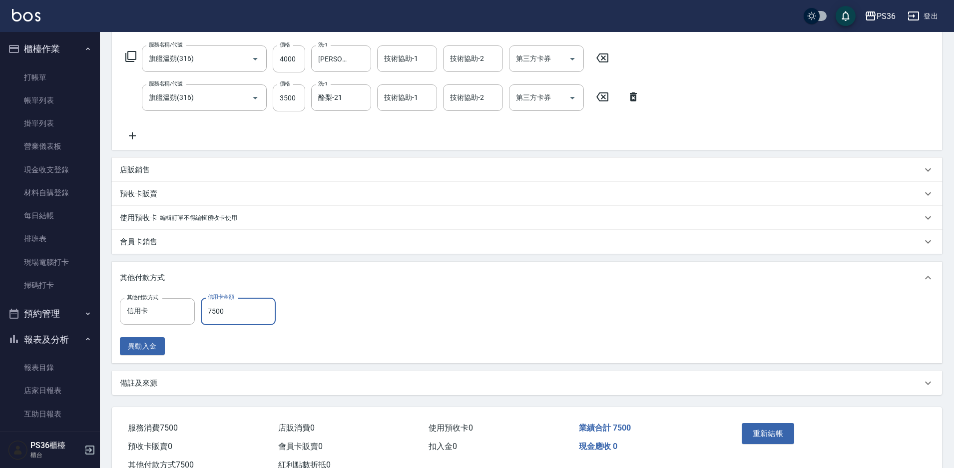
scroll to position [189, 0]
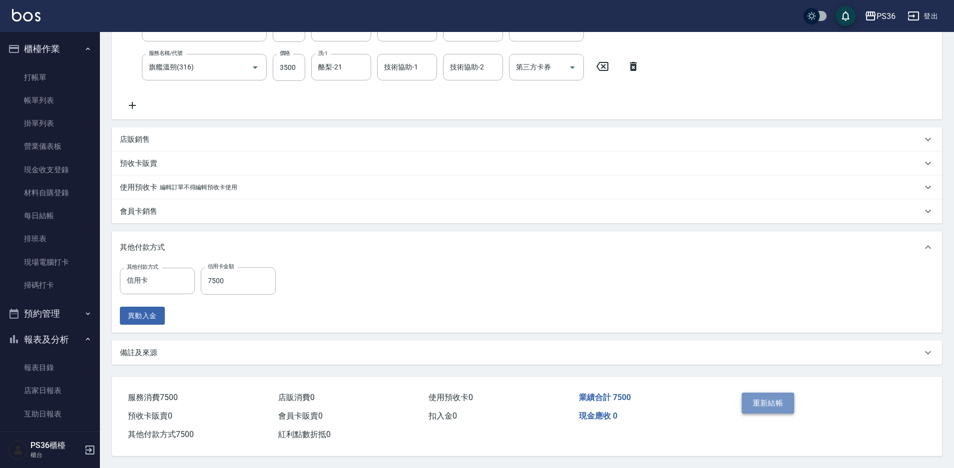
click at [754, 393] on button "重新結帳" at bounding box center [768, 403] width 53 height 21
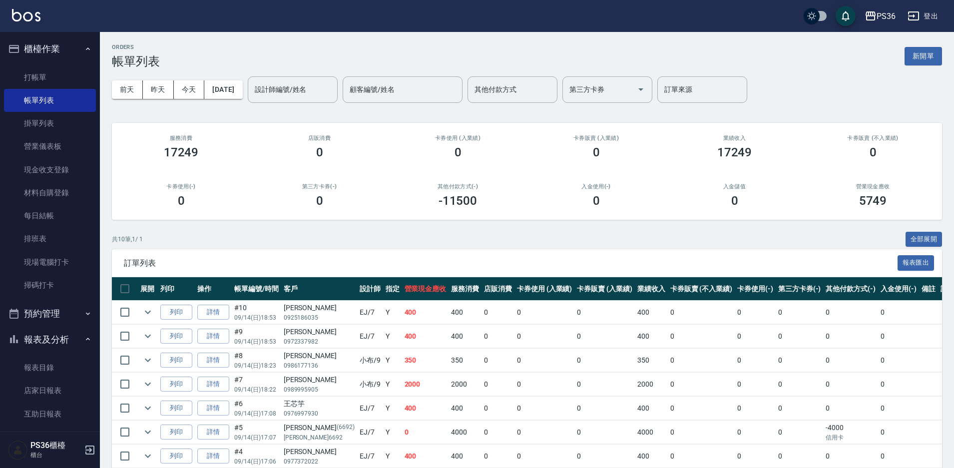
scroll to position [250, 0]
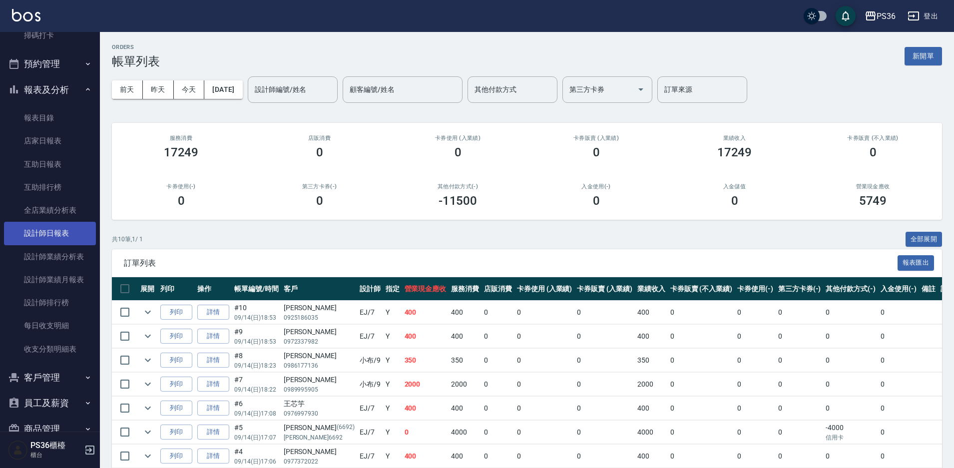
click at [61, 227] on link "設計師日報表" at bounding box center [50, 233] width 92 height 23
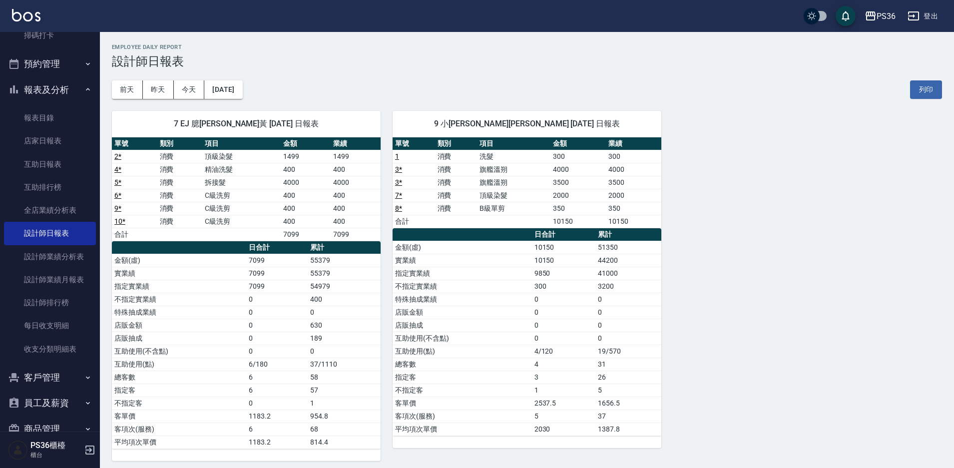
click at [799, 205] on div "7 EJ 臆蓁黃 09/14/2025 日報表 單號 類別 項目 金額 業績 2 * 消費 頂級染髮 1499 1499 4 * 消費 精油洗髮 400 40…" at bounding box center [521, 280] width 842 height 362
click at [754, 141] on div "7 EJ 臆蓁黃 09/14/2025 日報表 單號 類別 項目 金額 業績 2 * 消費 頂級染髮 1499 1499 4 * 消費 精油洗髮 400 40…" at bounding box center [521, 280] width 842 height 362
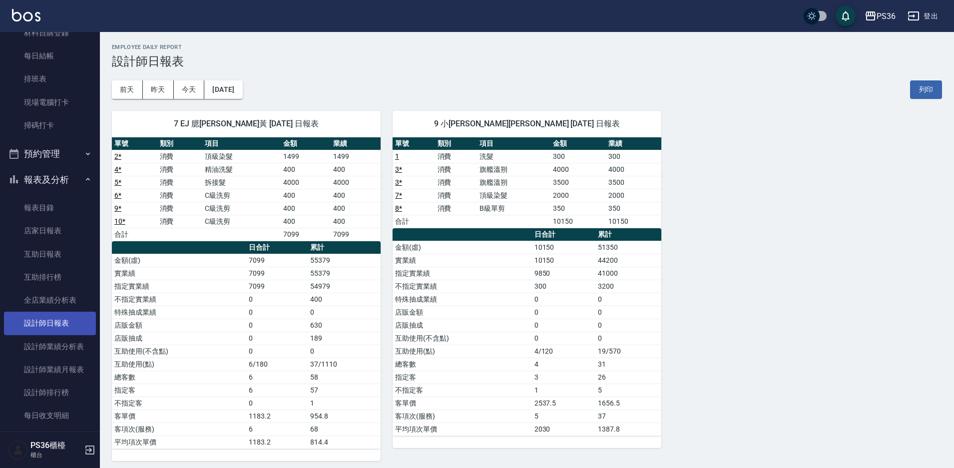
scroll to position [250, 0]
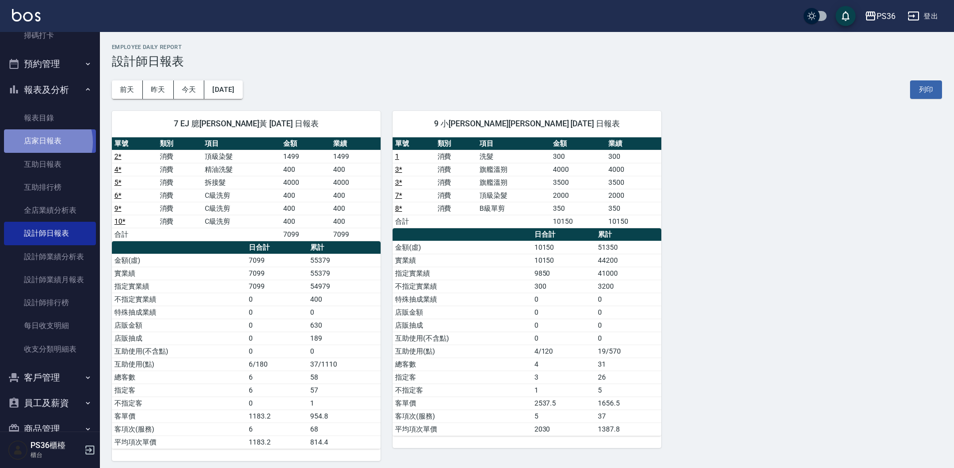
click at [43, 142] on link "店家日報表" at bounding box center [50, 140] width 92 height 23
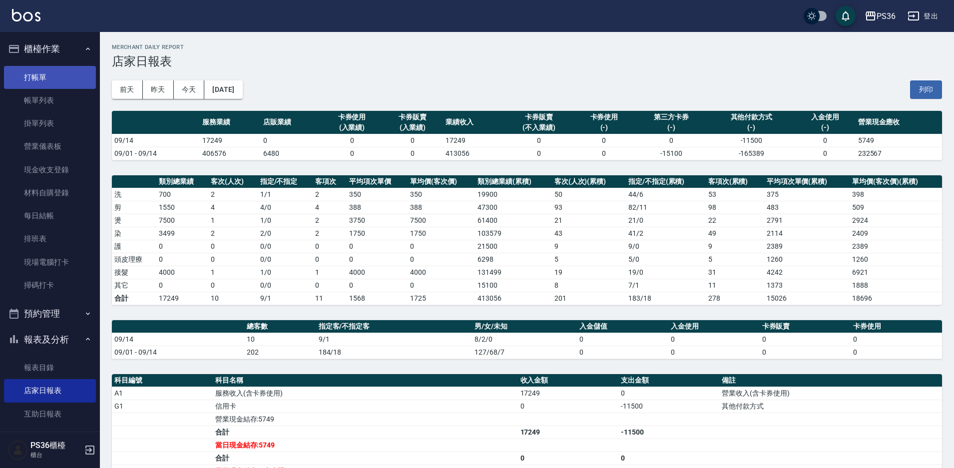
click at [49, 76] on link "打帳單" at bounding box center [50, 77] width 92 height 23
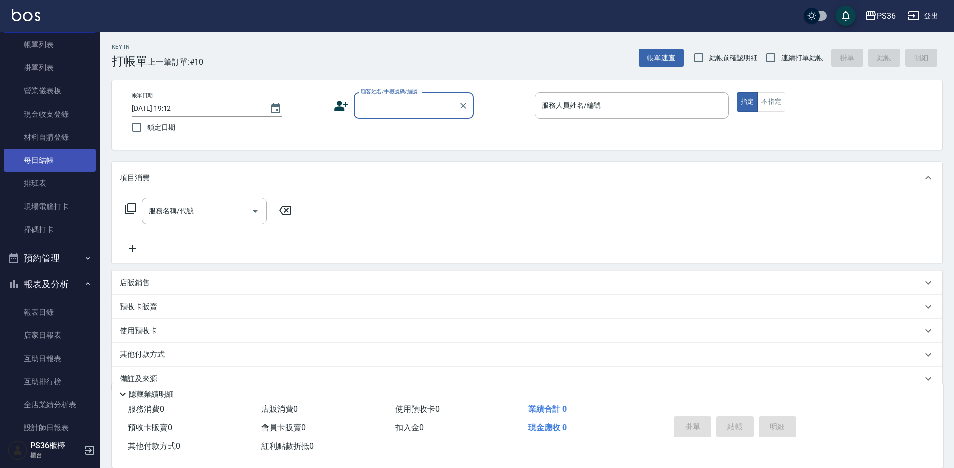
scroll to position [150, 0]
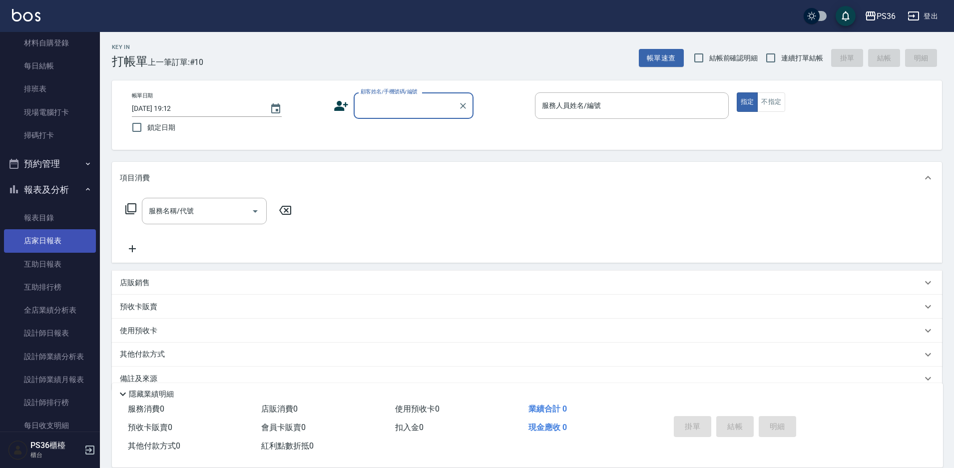
click at [54, 242] on link "店家日報表" at bounding box center [50, 240] width 92 height 23
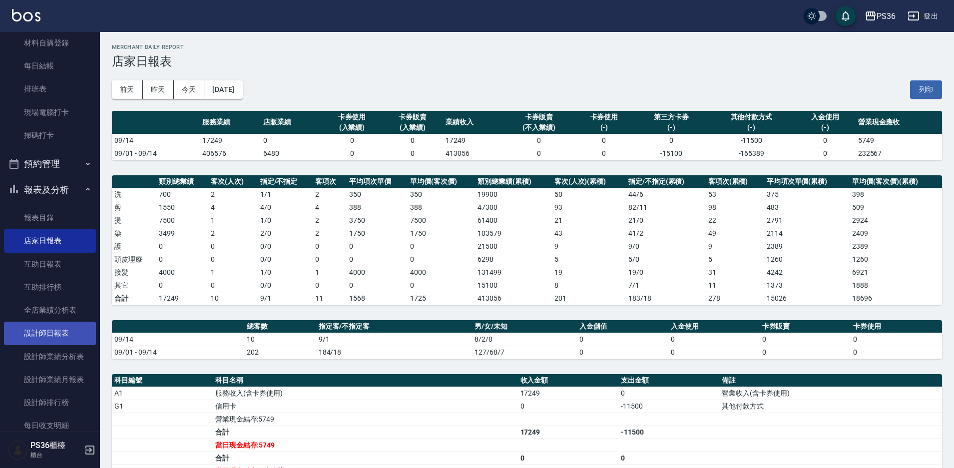
click at [57, 334] on link "設計師日報表" at bounding box center [50, 333] width 92 height 23
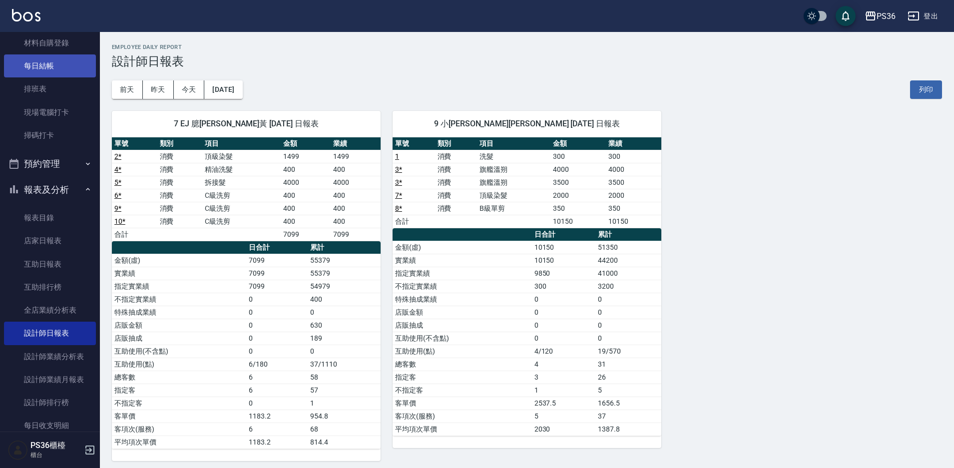
click at [54, 69] on link "每日結帳" at bounding box center [50, 65] width 92 height 23
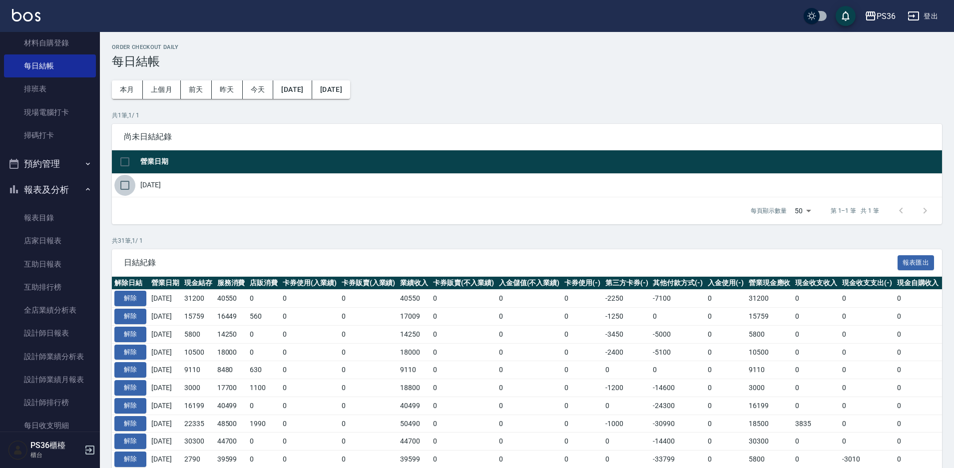
click at [123, 187] on input "checkbox" at bounding box center [124, 185] width 21 height 21
checkbox input "true"
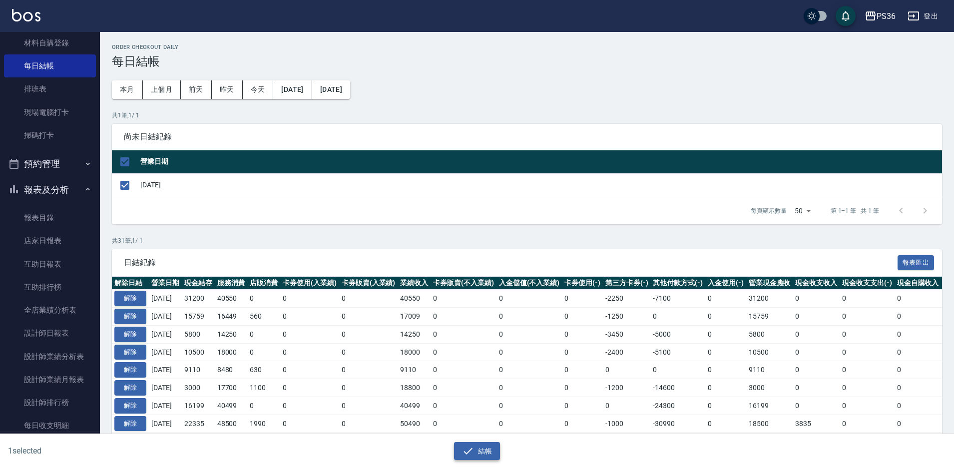
click at [483, 455] on button "結帳" at bounding box center [477, 451] width 46 height 18
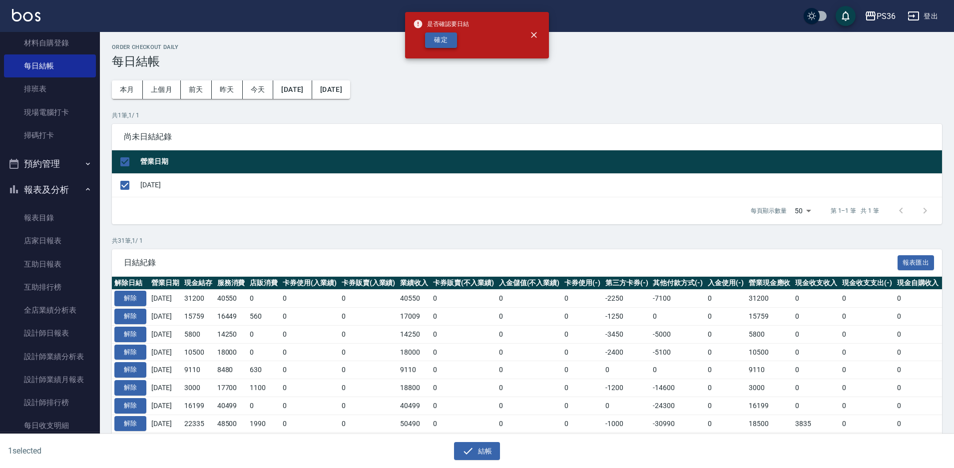
click at [432, 36] on button "確定" at bounding box center [441, 39] width 32 height 15
checkbox input "false"
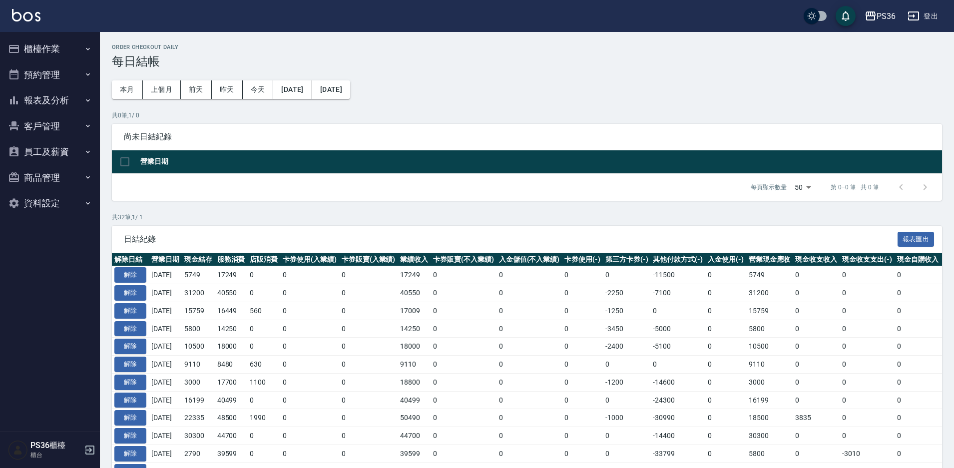
click at [60, 41] on button "櫃檯作業" at bounding box center [50, 49] width 92 height 26
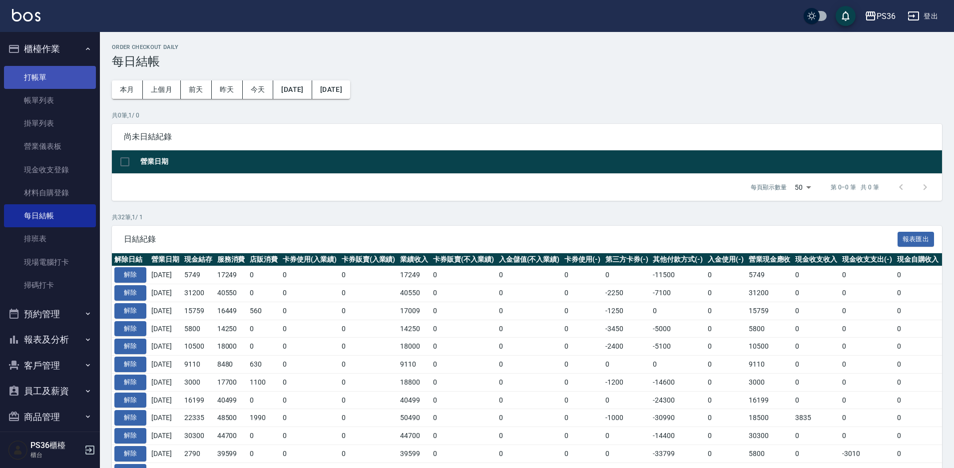
click at [53, 69] on link "打帳單" at bounding box center [50, 77] width 92 height 23
